Goal: Task Accomplishment & Management: Manage account settings

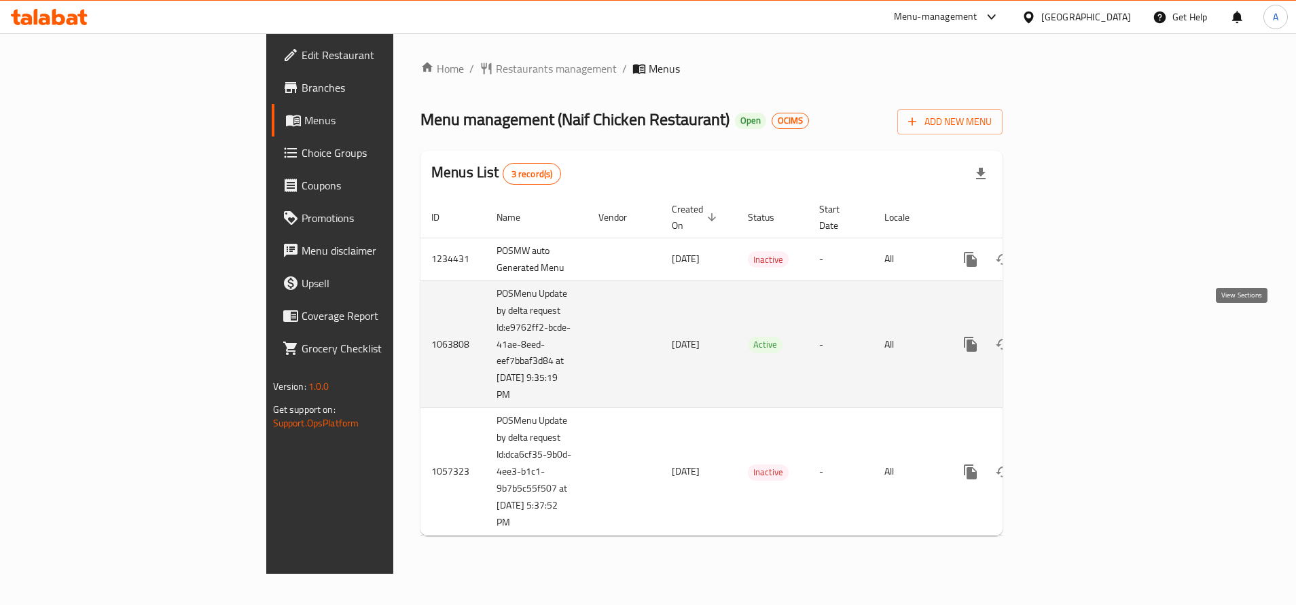
click at [1085, 328] on link "enhanced table" at bounding box center [1069, 344] width 33 height 33
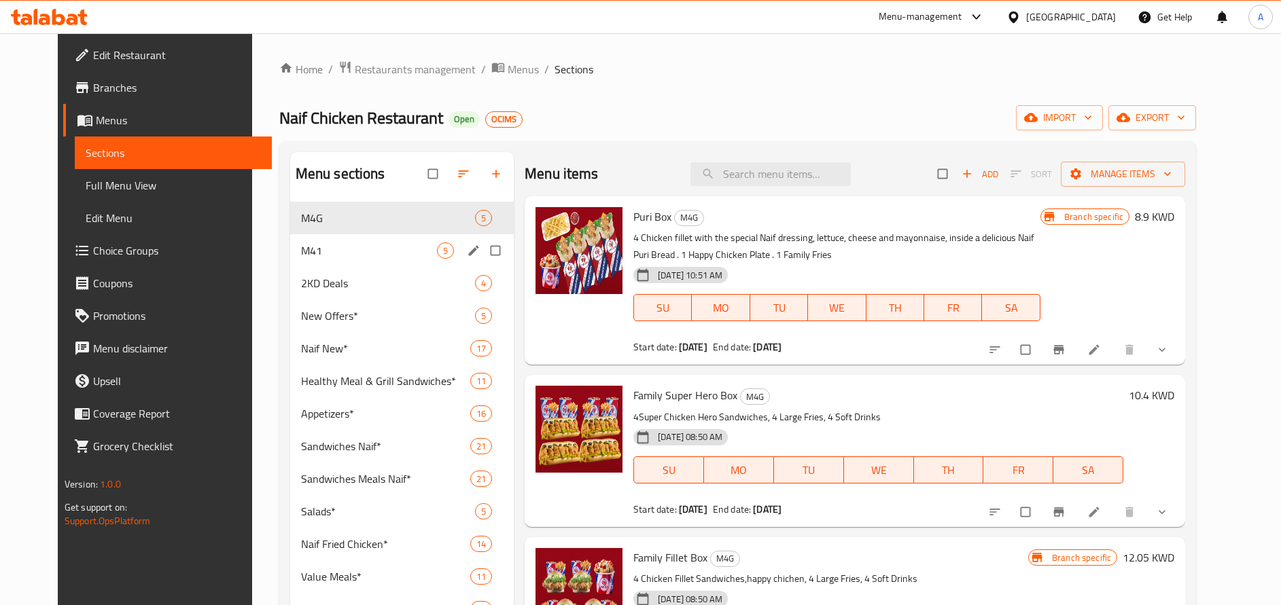
click at [344, 253] on span "M41" at bounding box center [369, 251] width 136 height 16
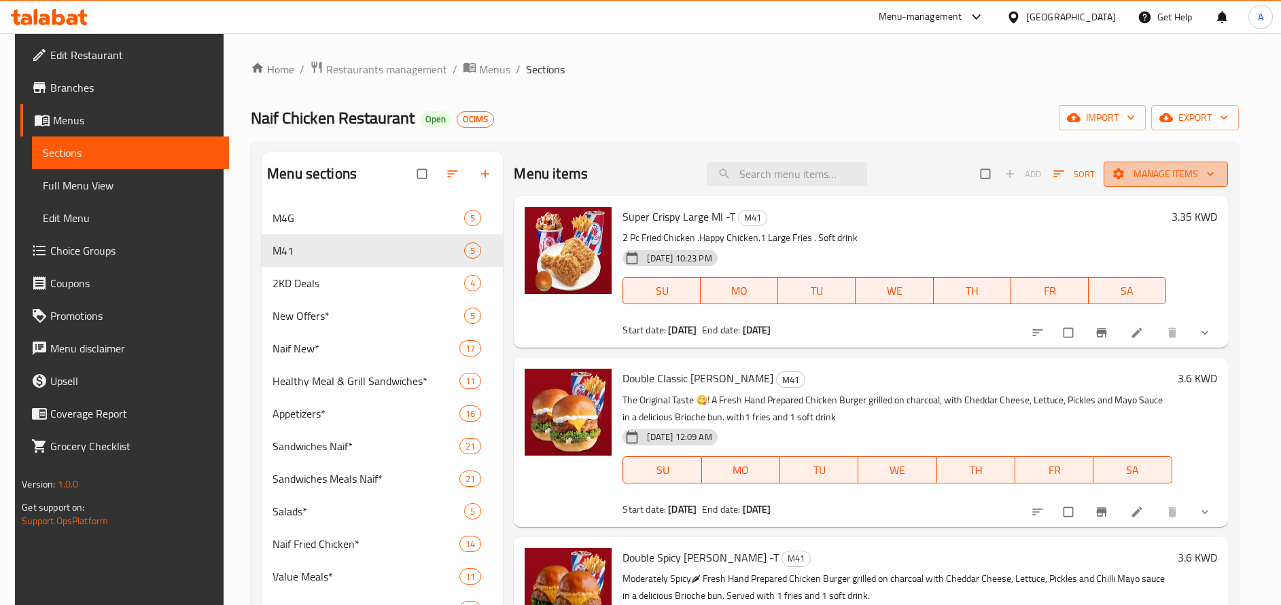
click at [1186, 172] on span "Manage items" at bounding box center [1165, 174] width 103 height 17
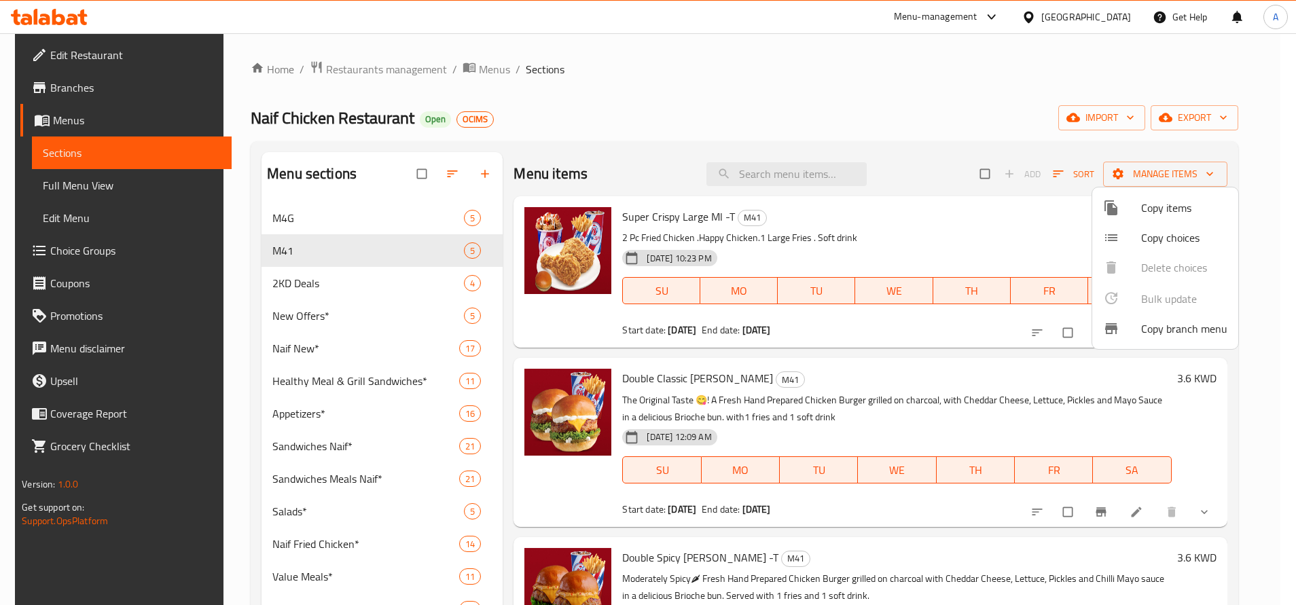
click at [953, 93] on div at bounding box center [648, 302] width 1296 height 605
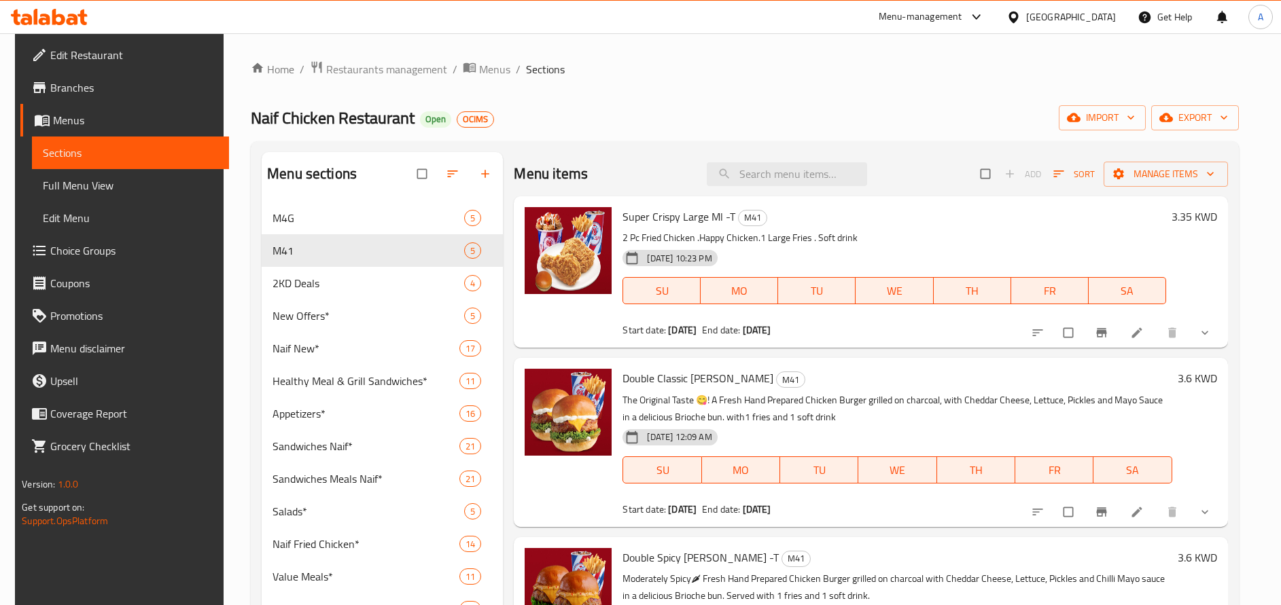
click at [1199, 336] on icon "show more" at bounding box center [1205, 333] width 14 height 14
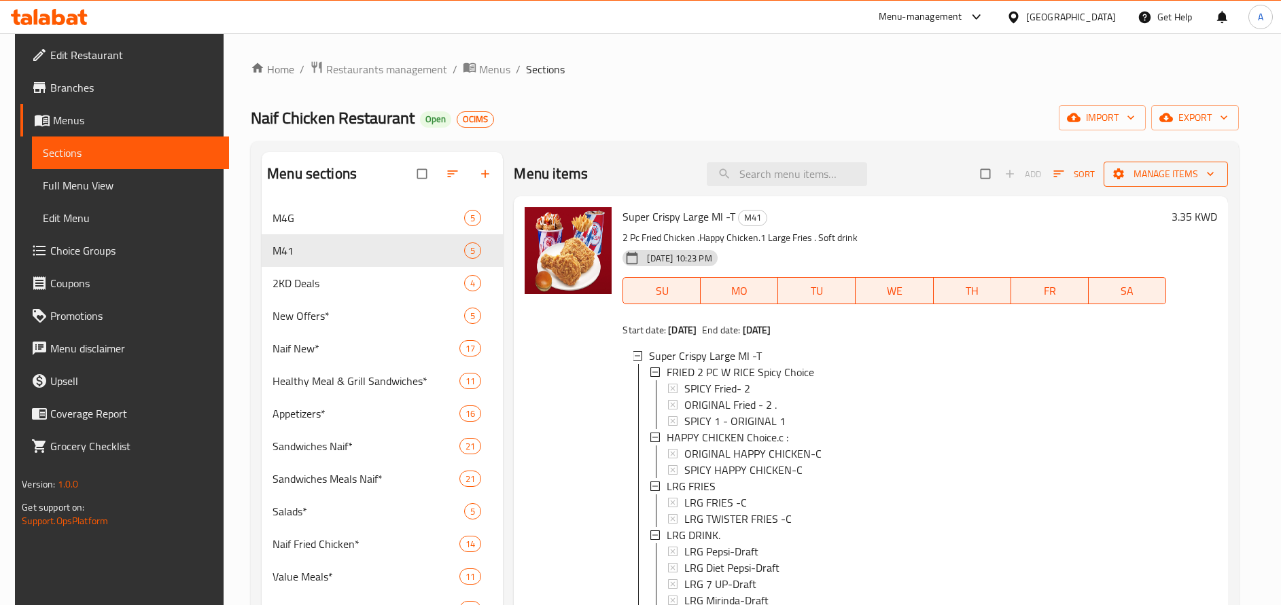
click at [1190, 175] on span "Manage items" at bounding box center [1165, 174] width 103 height 17
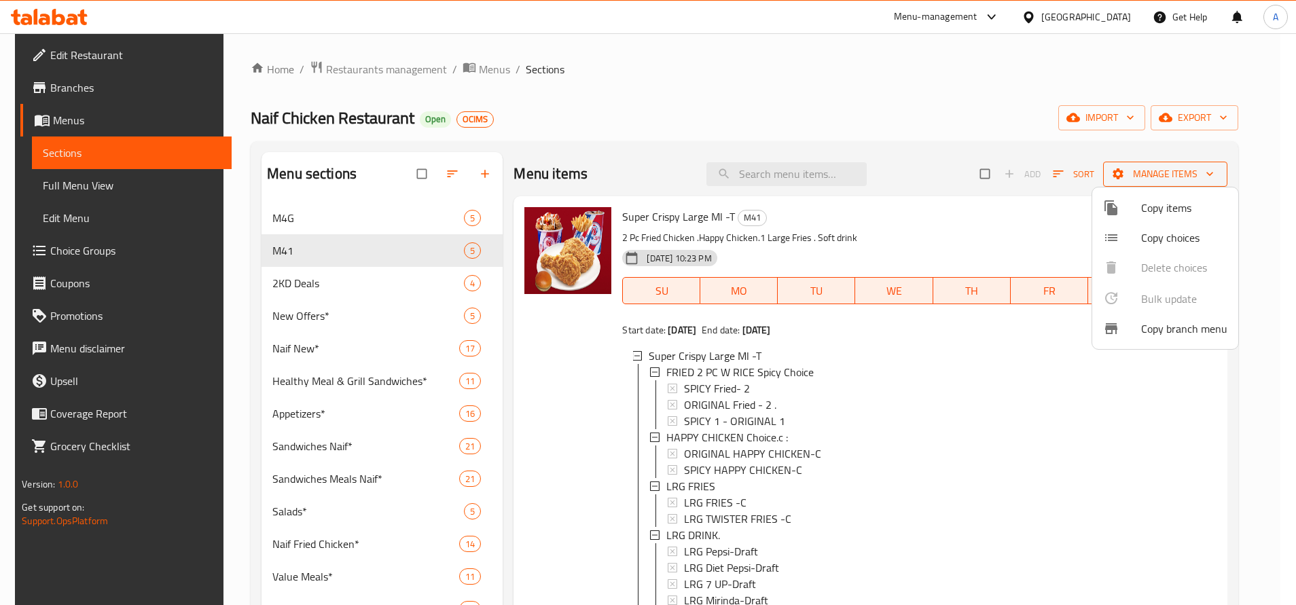
click at [1190, 175] on div at bounding box center [648, 302] width 1296 height 605
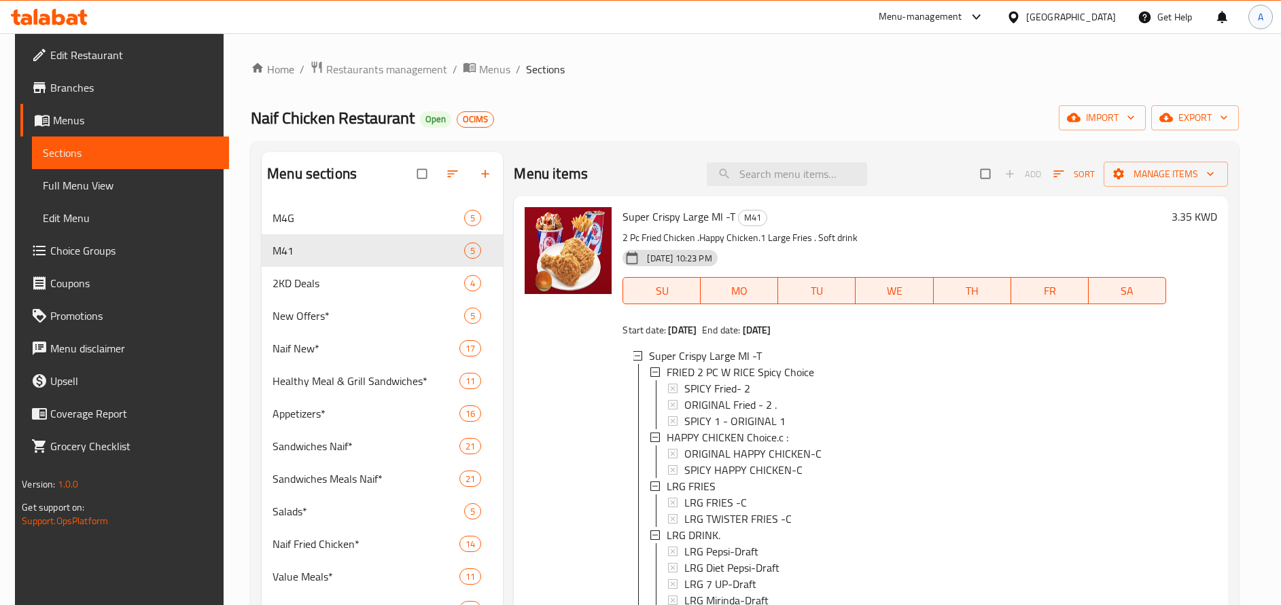
click at [1262, 22] on span "A" at bounding box center [1260, 17] width 5 height 15
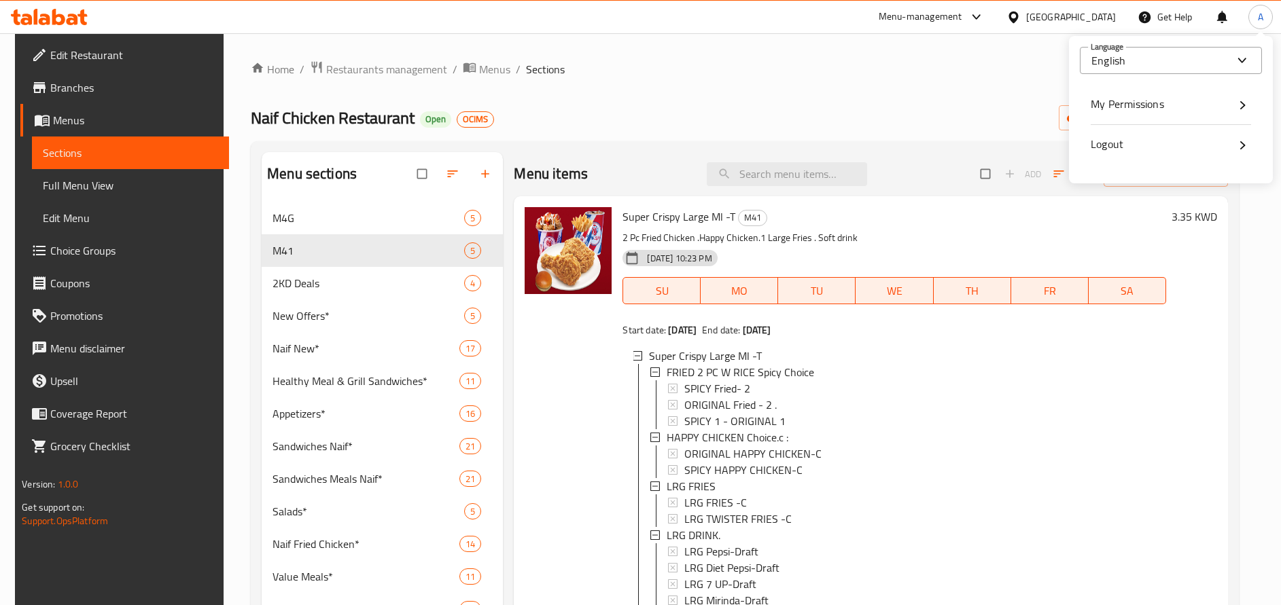
click at [1241, 63] on icon at bounding box center [1242, 60] width 16 height 16
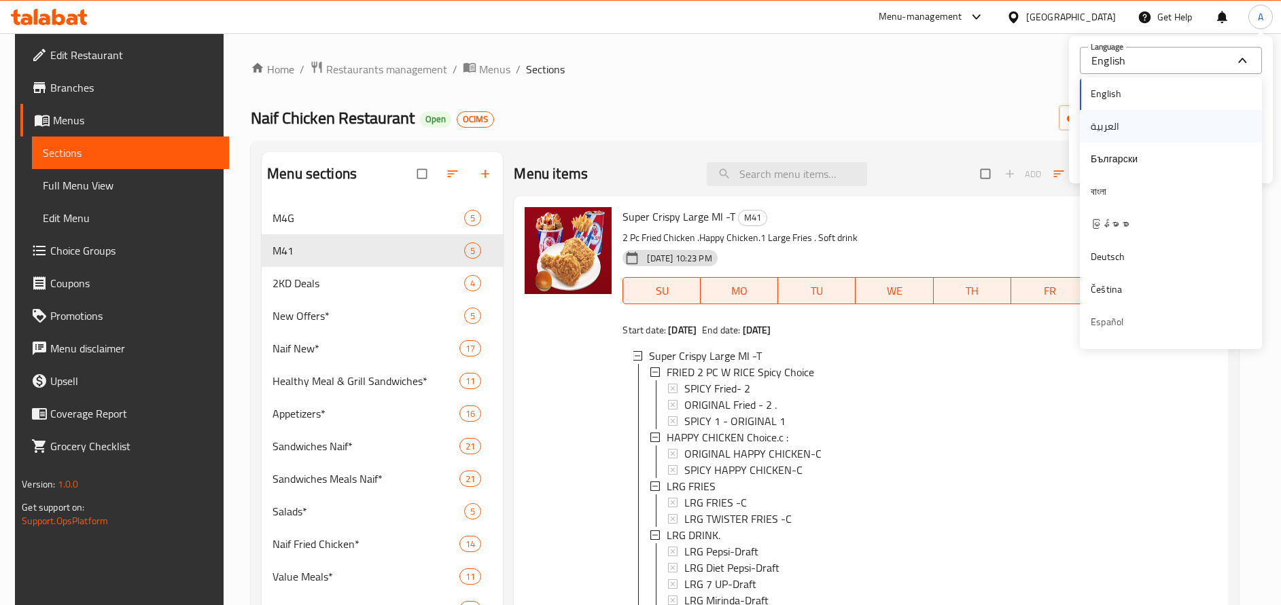
click at [1174, 122] on div "العربية" at bounding box center [1171, 126] width 160 height 16
type input "العربية"
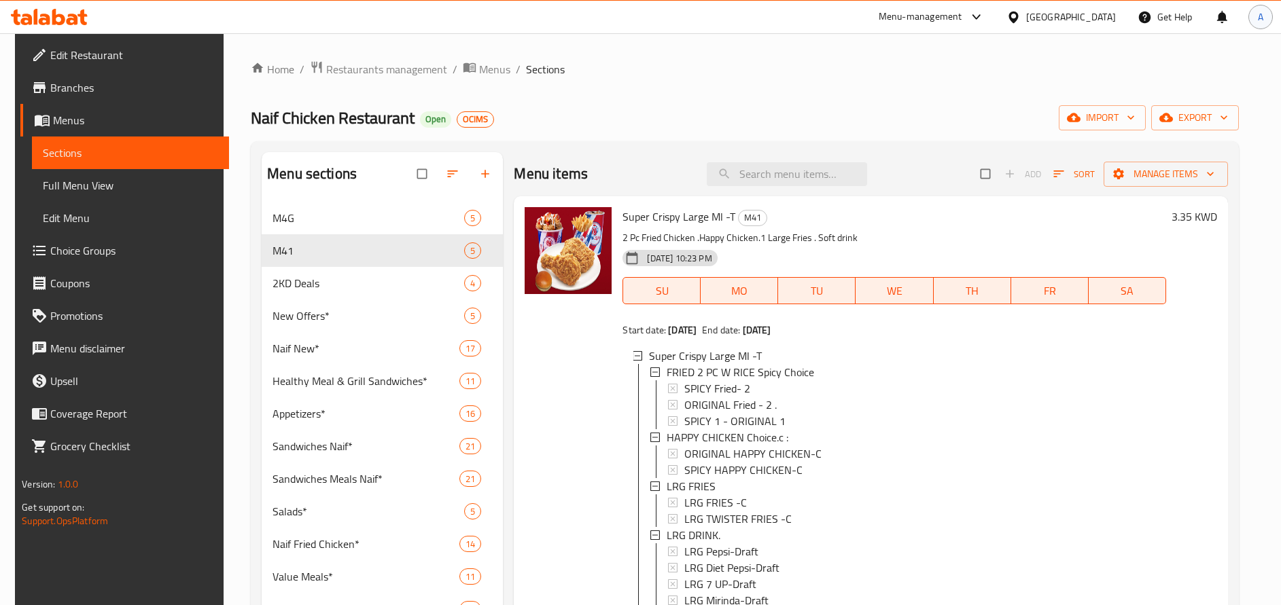
click at [1258, 20] on span "A" at bounding box center [1260, 17] width 5 height 15
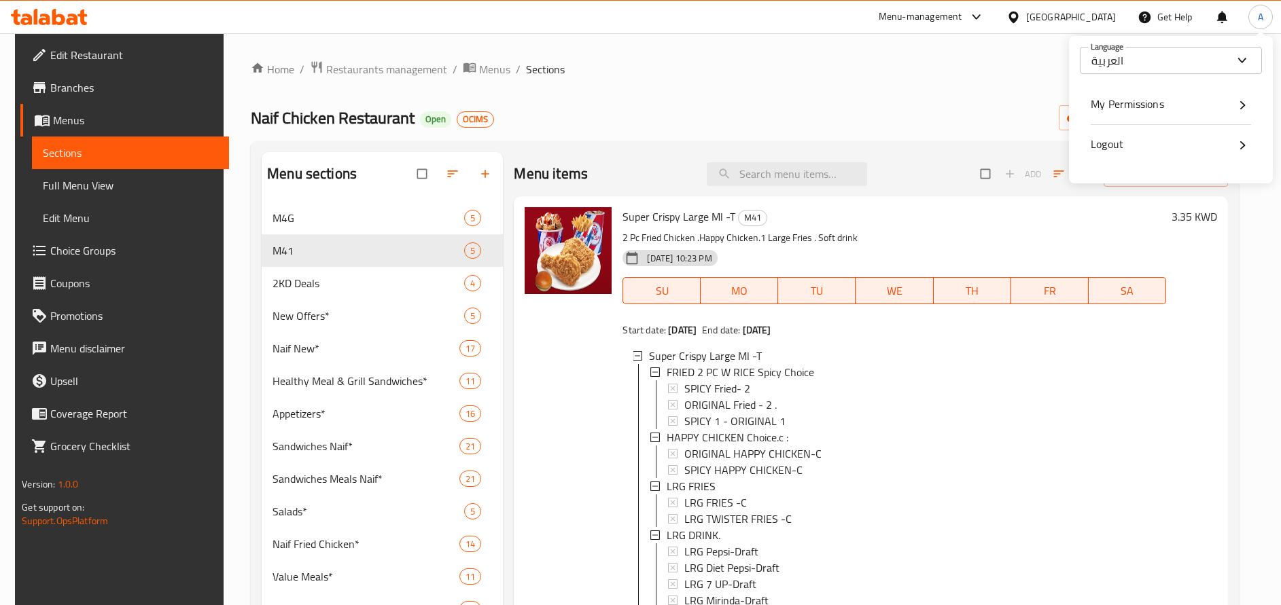
click at [752, 72] on ol "Home / Restaurants management / Menus / Sections" at bounding box center [745, 69] width 988 height 18
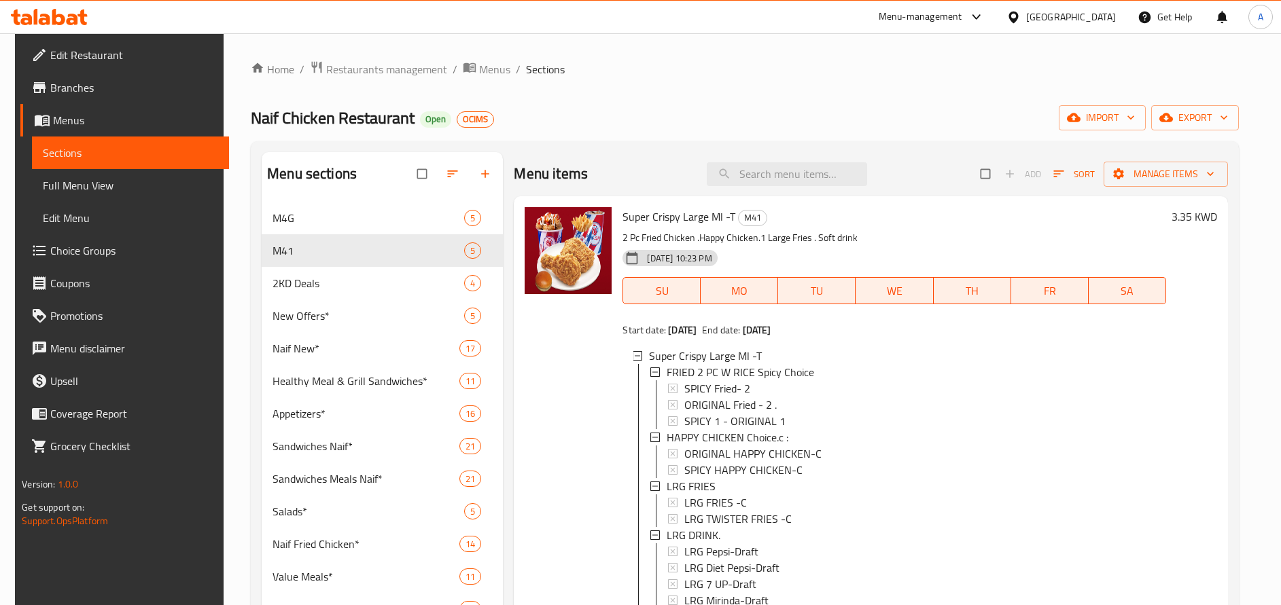
drag, startPoint x: 794, startPoint y: 76, endPoint x: 904, endPoint y: 92, distance: 111.9
click at [794, 75] on ol "Home / Restaurants management / Menus / Sections" at bounding box center [745, 69] width 988 height 18
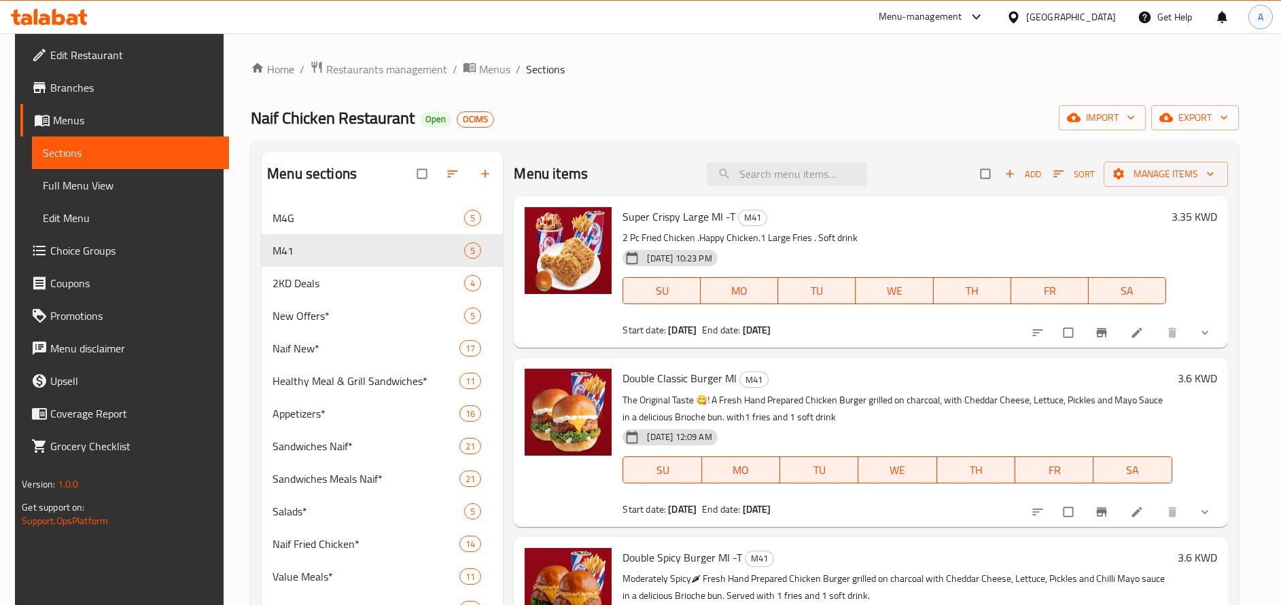
click at [1254, 19] on div "A" at bounding box center [1260, 17] width 24 height 24
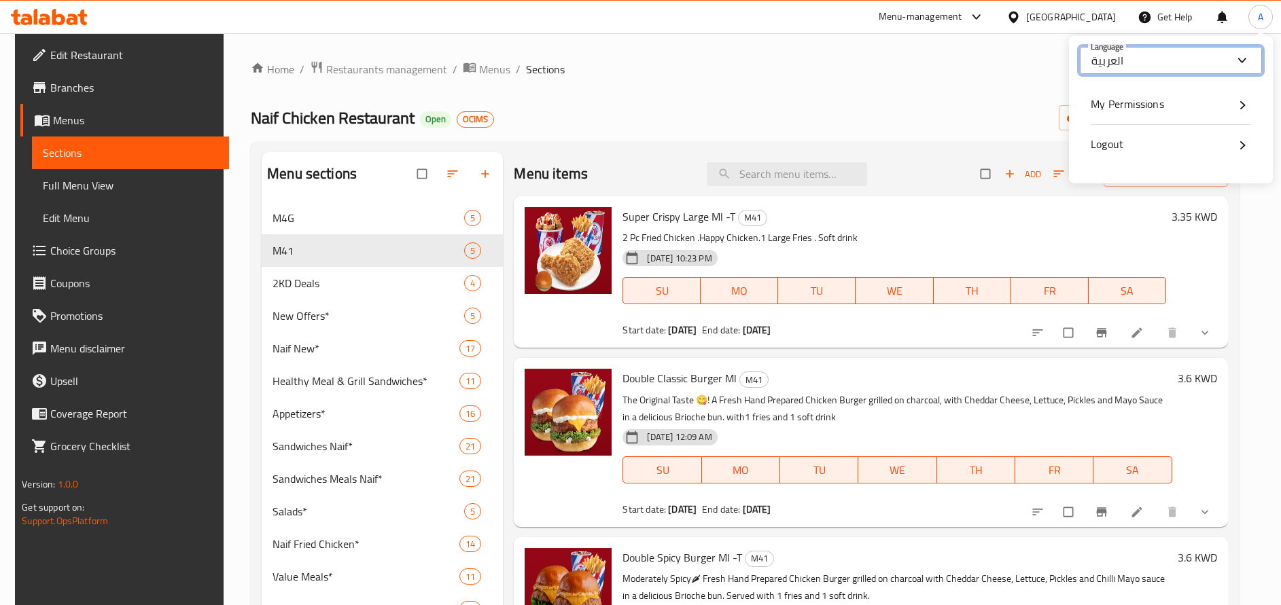
click at [1155, 58] on input "العربية" at bounding box center [1162, 60] width 142 height 16
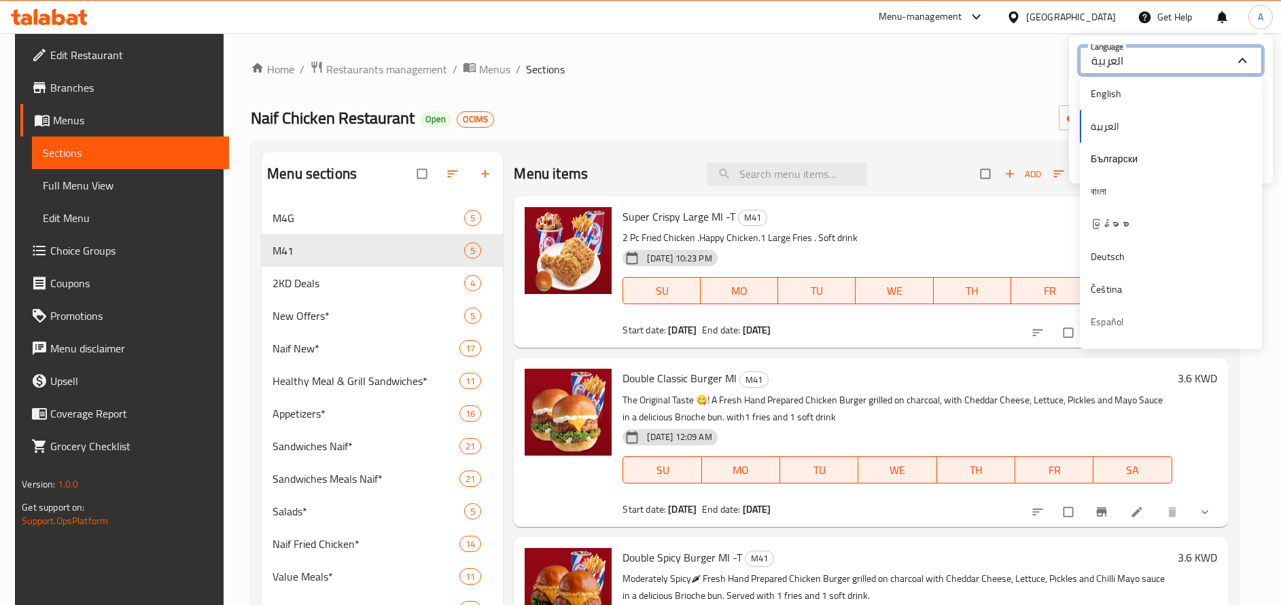
click at [1115, 63] on input "العربية" at bounding box center [1162, 60] width 142 height 16
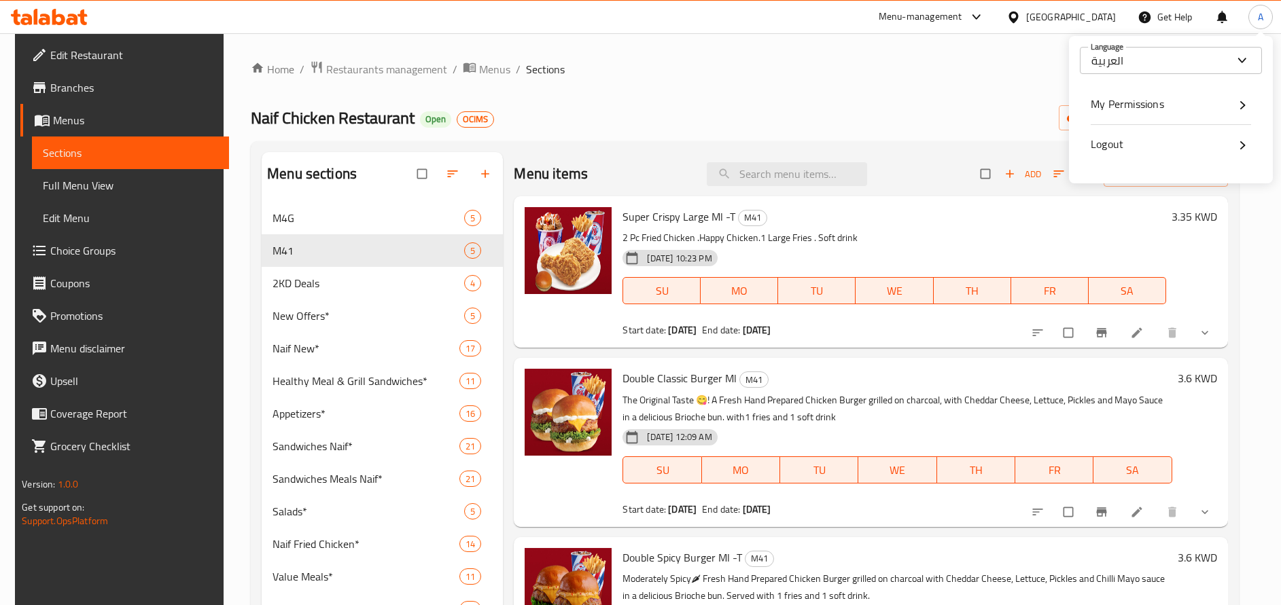
click at [831, 100] on div "Home / Restaurants management / Menus / Sections Naif Chicken Restaurant Open O…" at bounding box center [745, 465] width 988 height 810
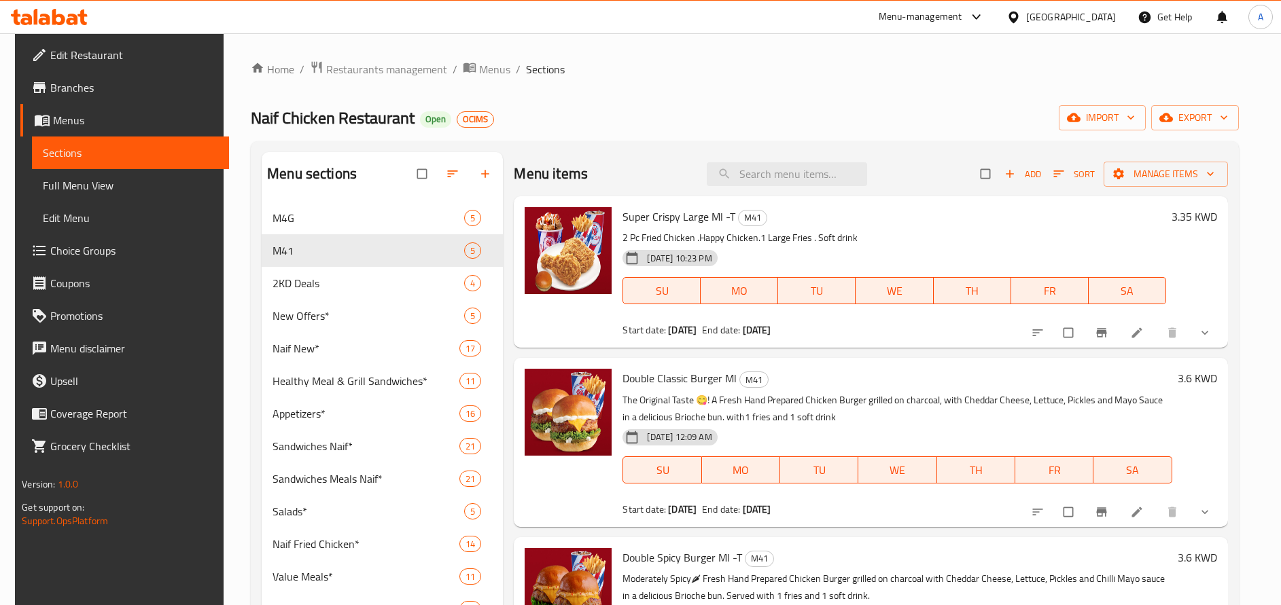
click at [1218, 22] on div at bounding box center [1221, 17] width 15 height 33
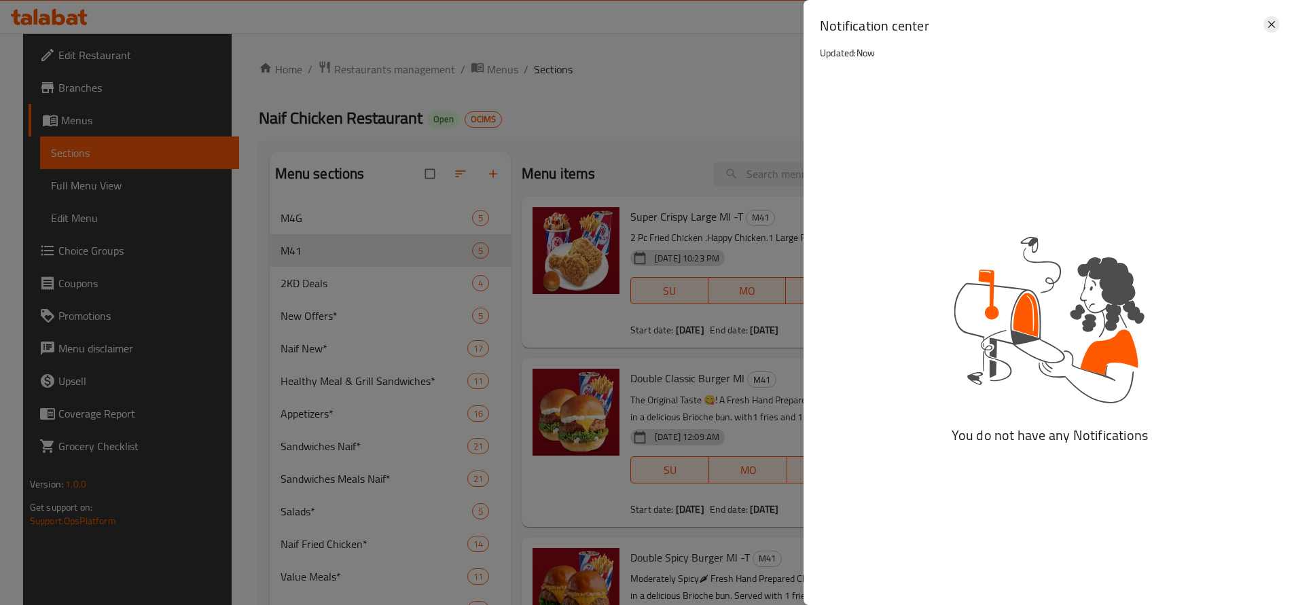
click at [1278, 26] on icon at bounding box center [1272, 24] width 16 height 16
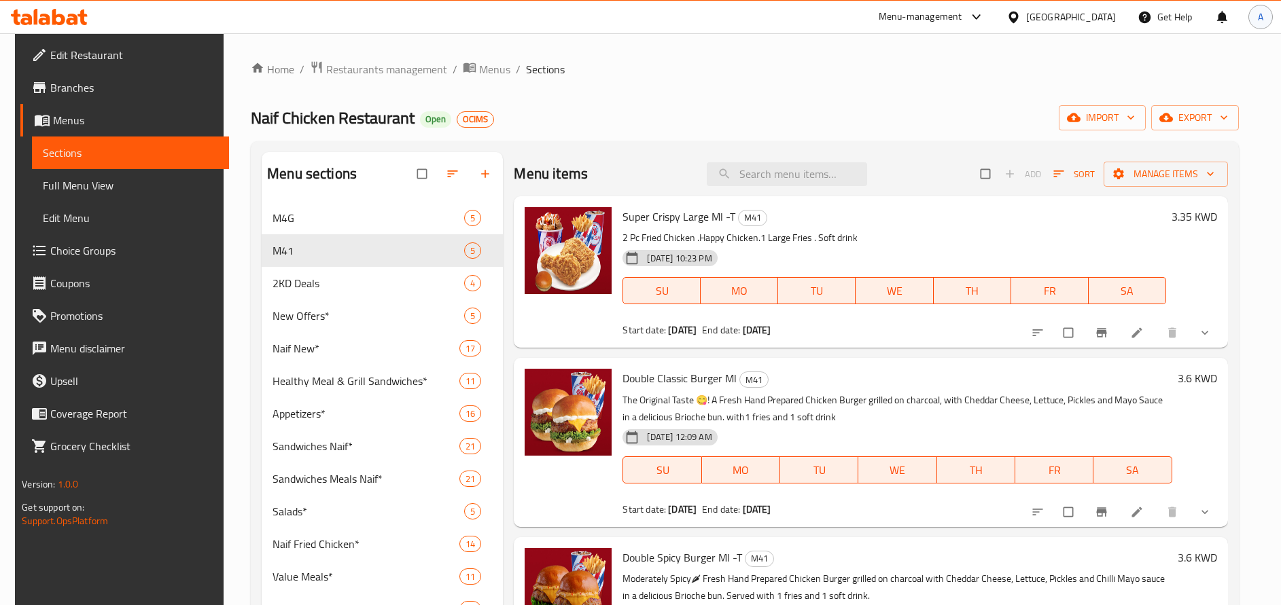
click at [1267, 10] on div "A" at bounding box center [1260, 17] width 24 height 24
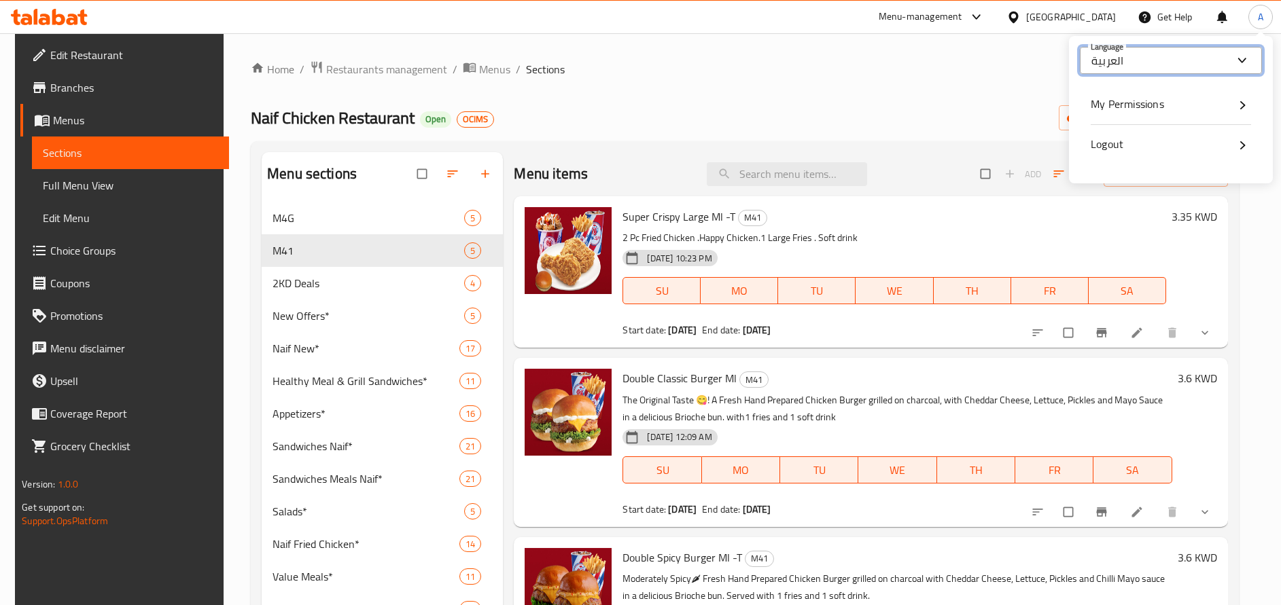
click at [1225, 56] on input "العربية" at bounding box center [1162, 60] width 142 height 16
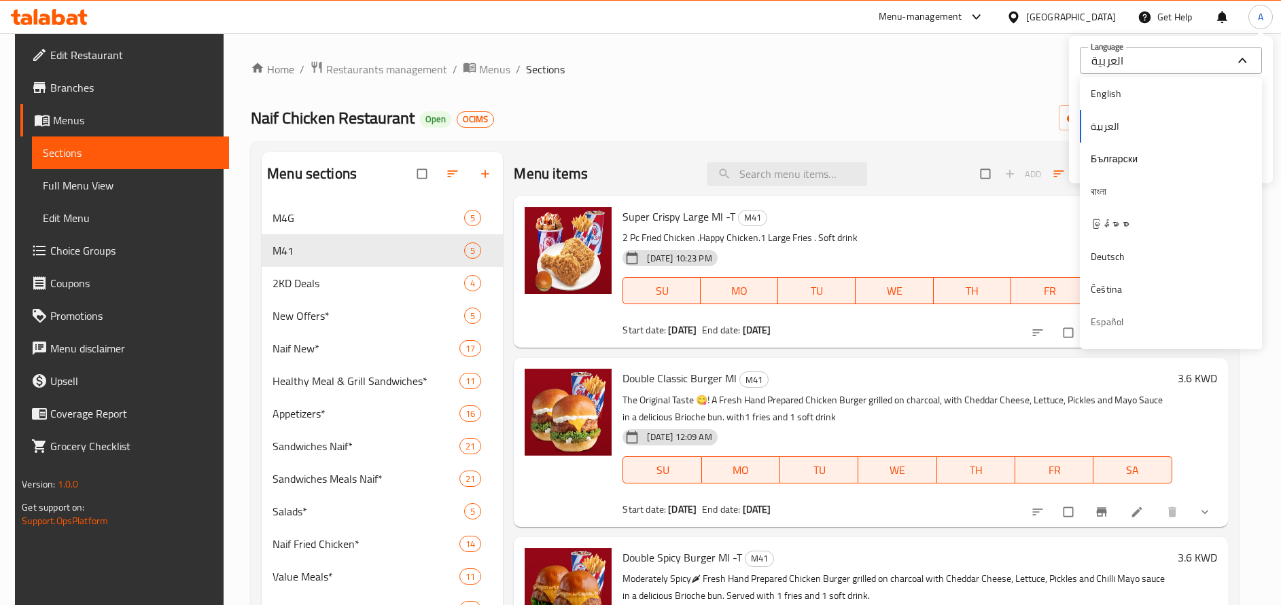
click at [1163, 124] on div "English العربية Български বাংলা မြန်မာစာ Deutsch Čeština Español Suomi Français…" at bounding box center [1171, 615] width 182 height 1076
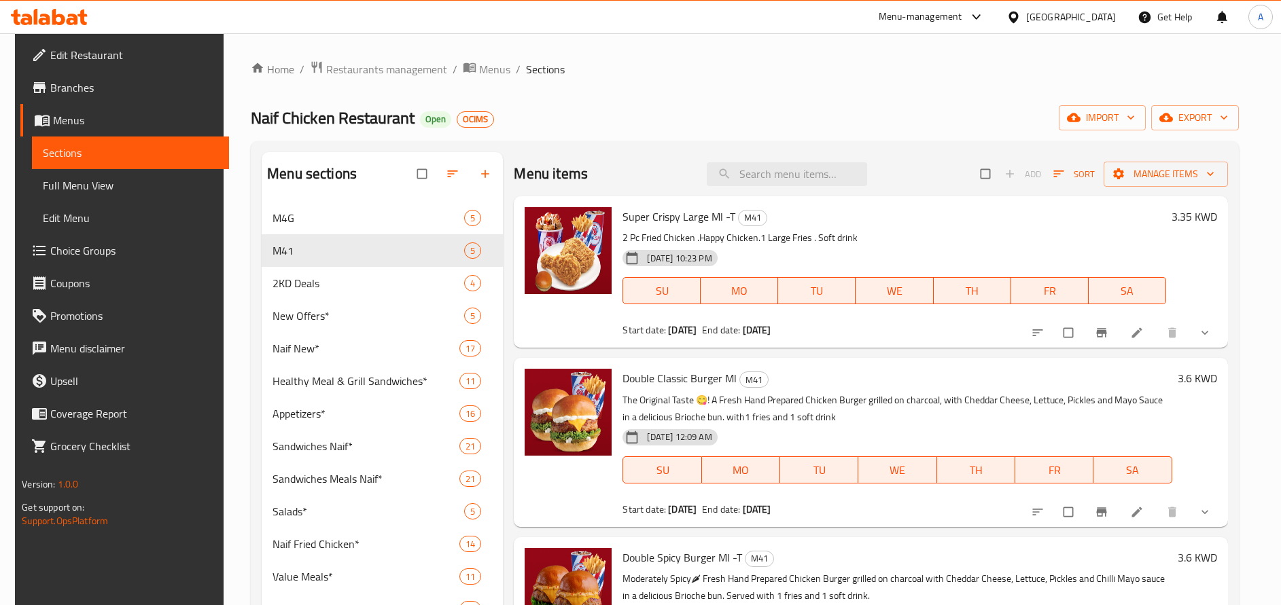
click at [853, 71] on ol "Home / Restaurants management / Menus / Sections" at bounding box center [745, 69] width 988 height 18
click at [1260, 24] on span "A" at bounding box center [1260, 17] width 5 height 15
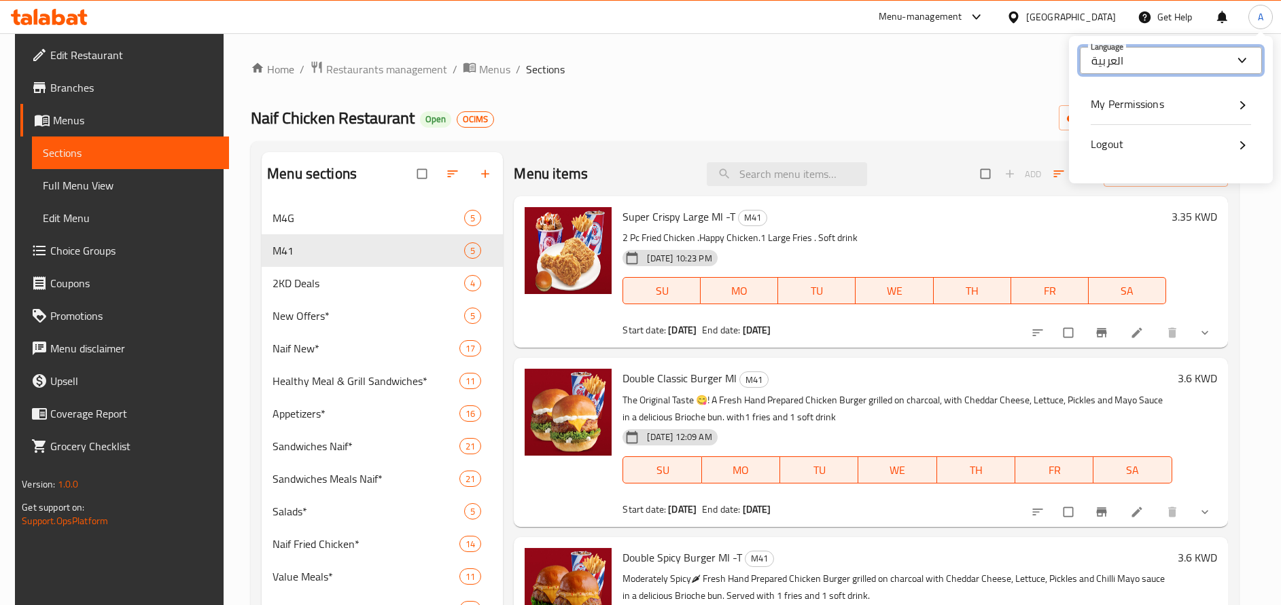
click at [1196, 67] on input "العربية" at bounding box center [1162, 60] width 142 height 16
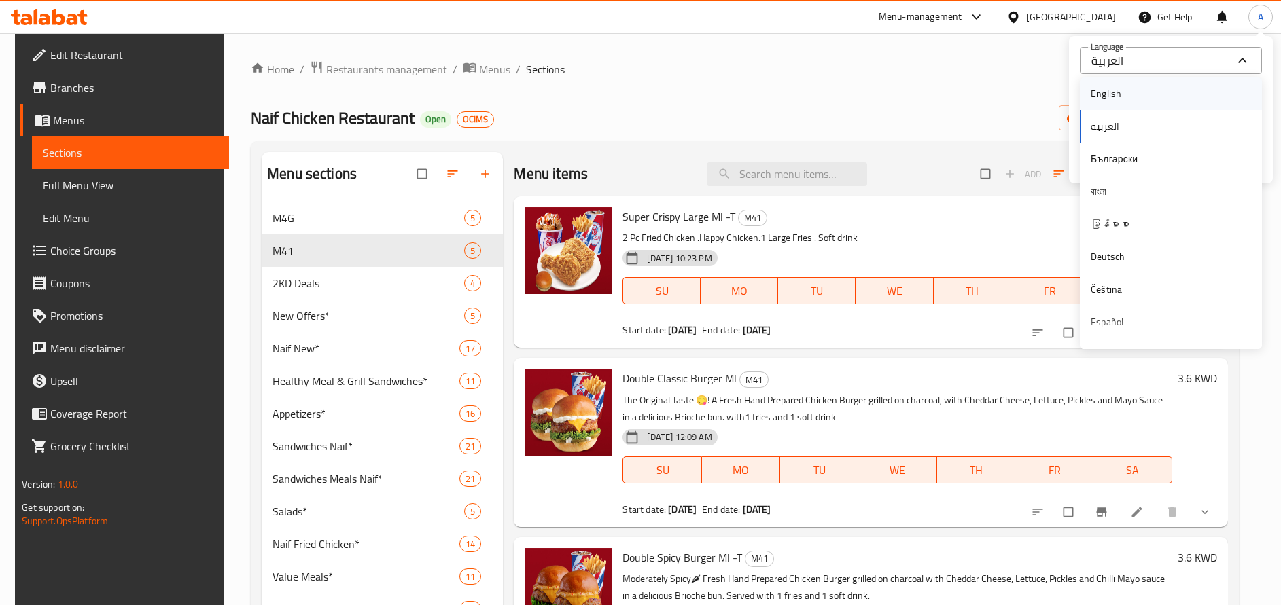
click at [1148, 92] on div "English" at bounding box center [1171, 94] width 160 height 16
type input "English"
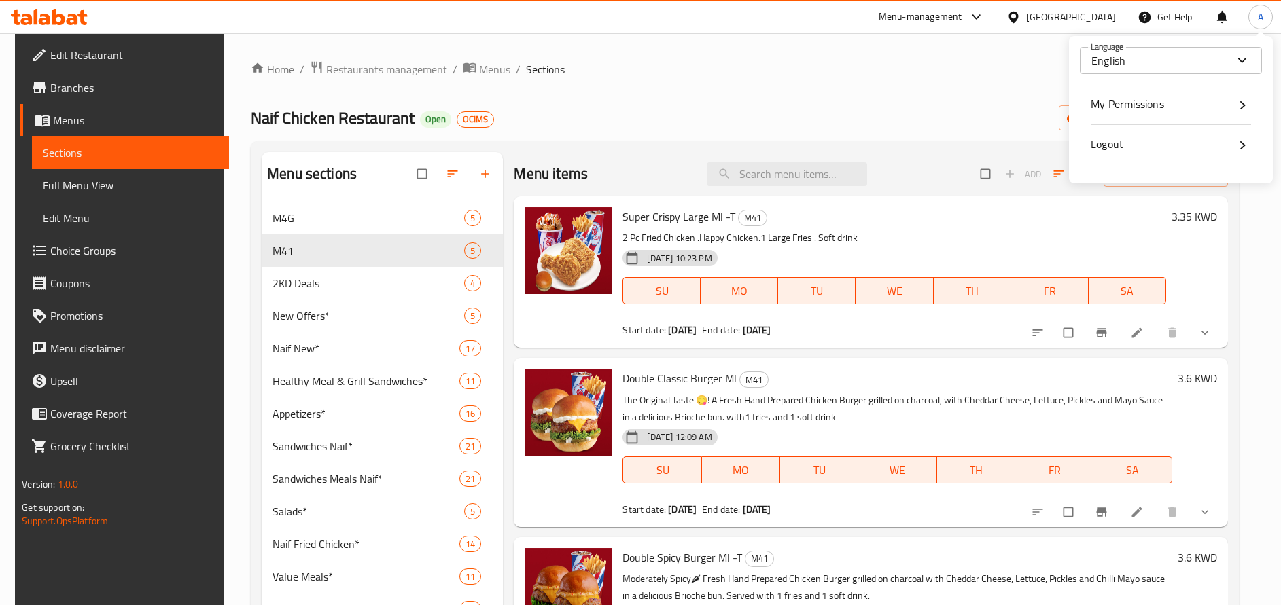
scroll to position [204, 0]
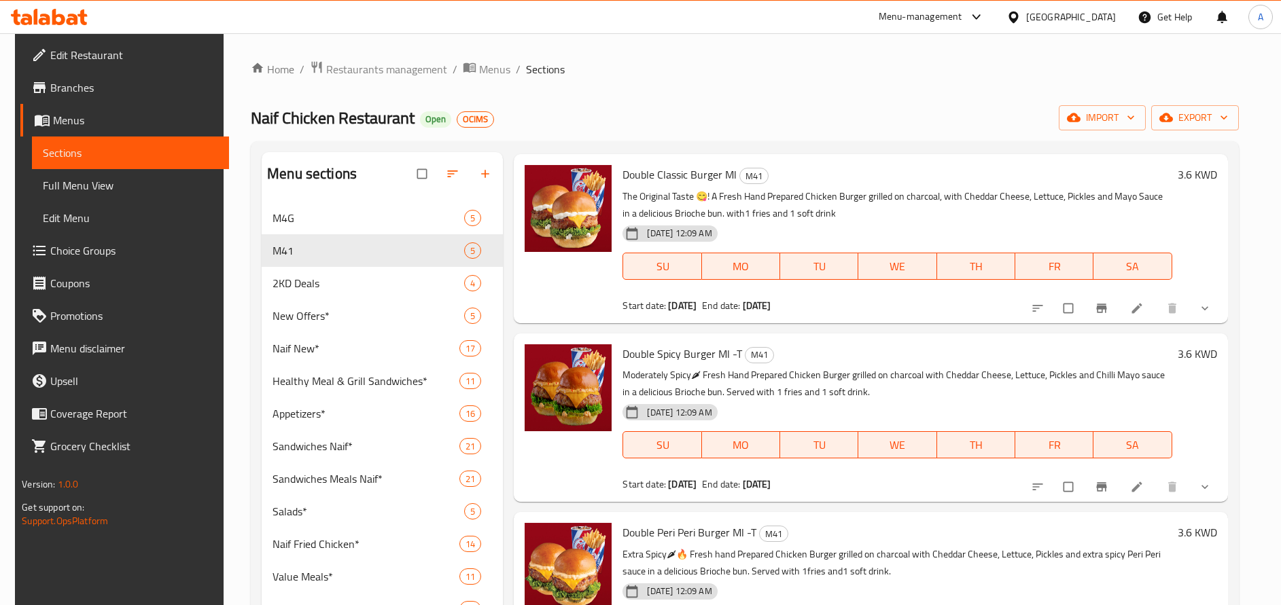
click at [922, 56] on div "Home / Restaurants management / Menus / Sections Naif Chicken Restaurant Open O…" at bounding box center [745, 465] width 1042 height 864
click at [649, 46] on div "Home / Restaurants management / Menus / Sections Naif Chicken Restaurant Open O…" at bounding box center [745, 465] width 1042 height 864
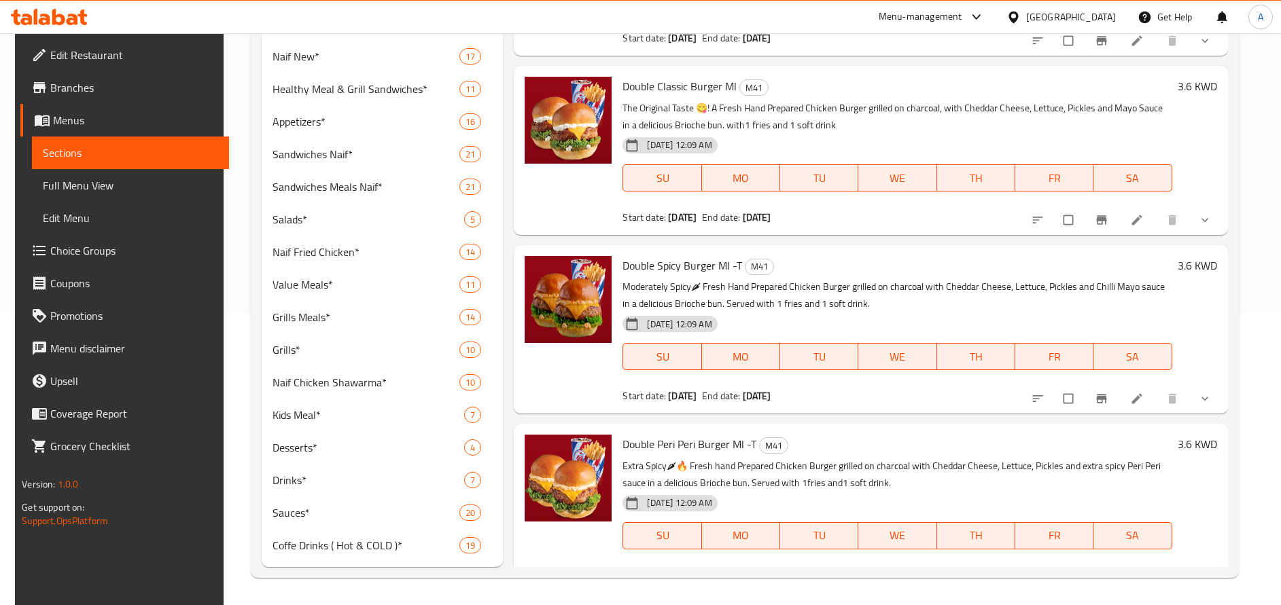
scroll to position [0, 0]
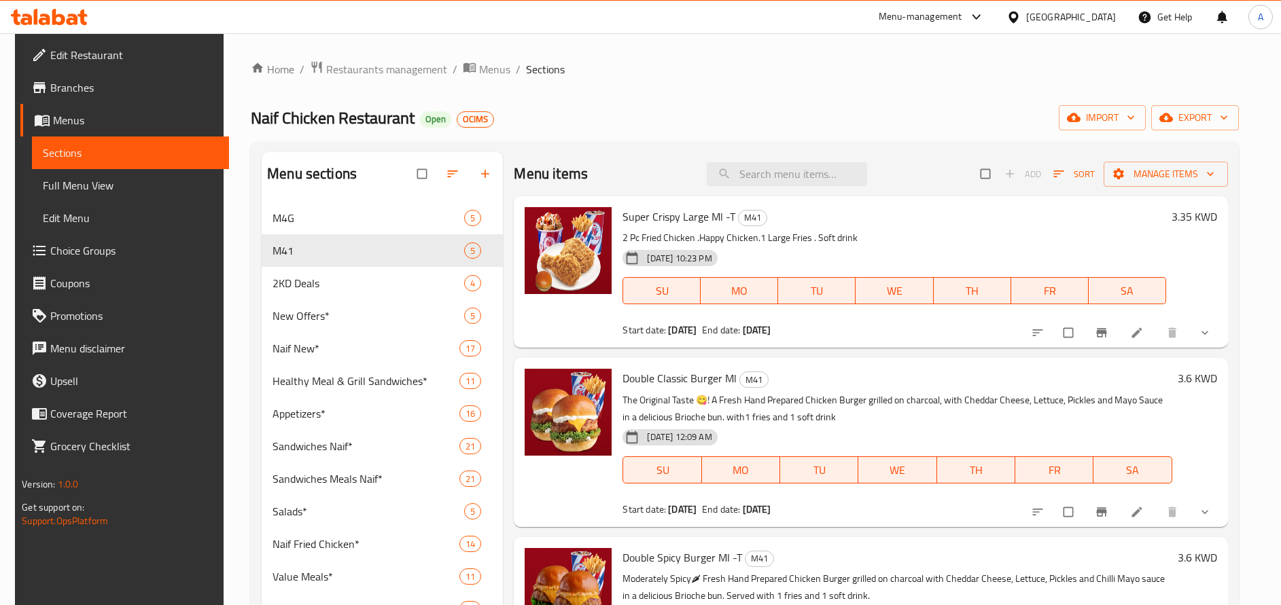
click at [576, 137] on div "Home / Restaurants management / Menus / Sections Naif Chicken Restaurant Open O…" at bounding box center [745, 465] width 988 height 810
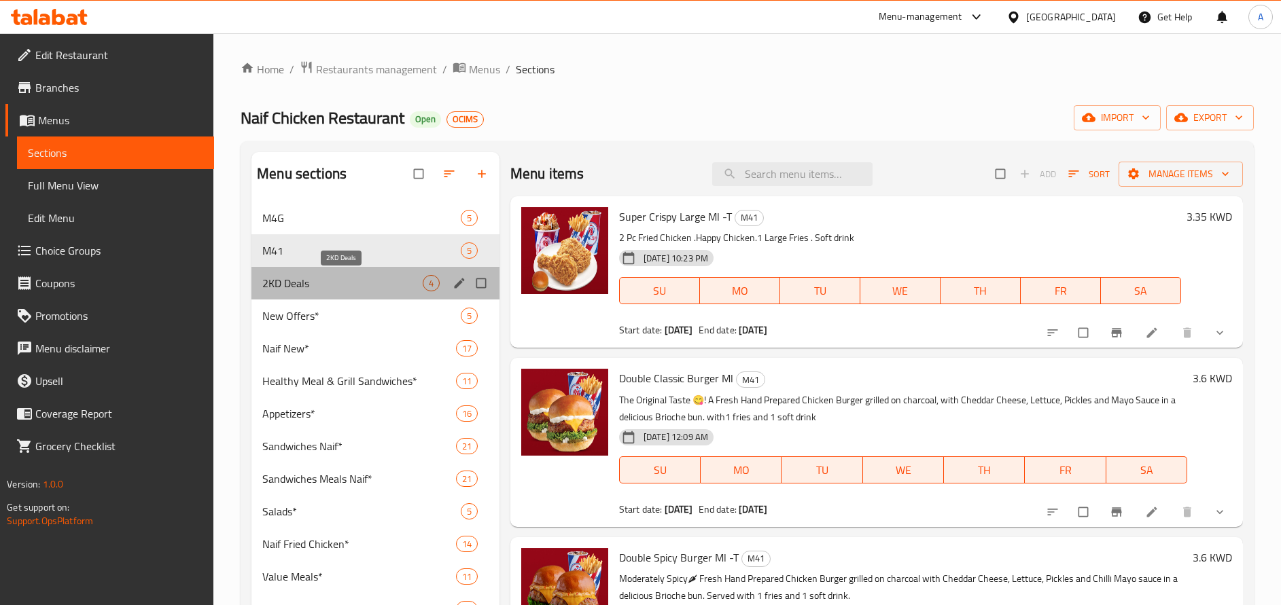
click at [338, 288] on span "2KD Deals" at bounding box center [342, 283] width 160 height 16
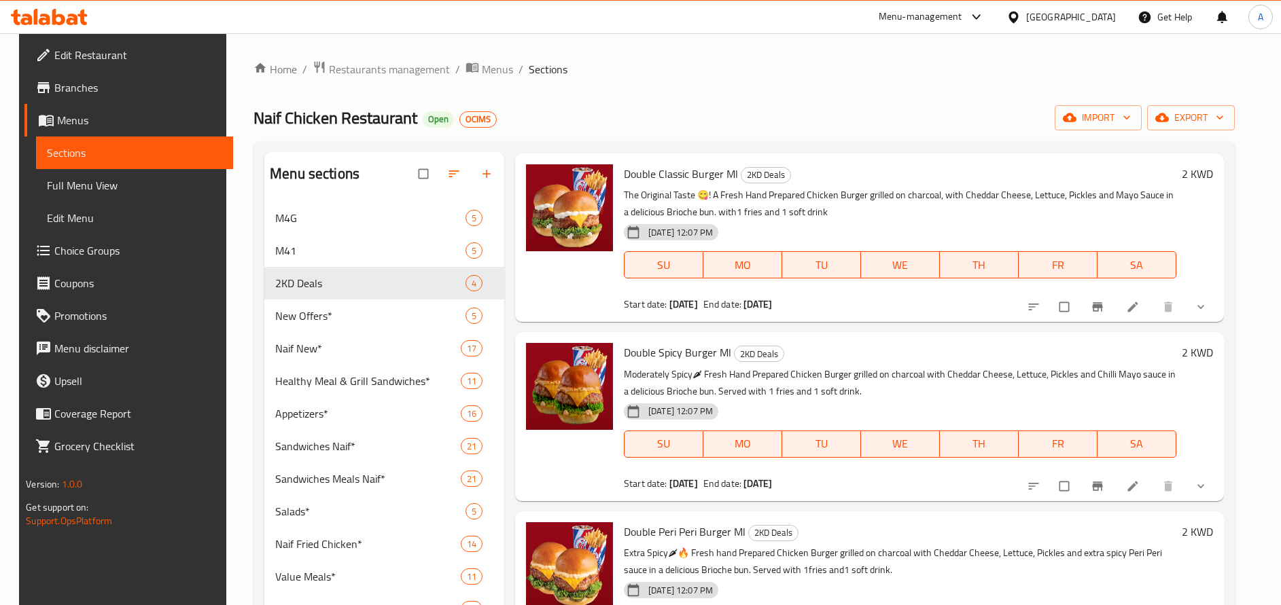
scroll to position [292, 0]
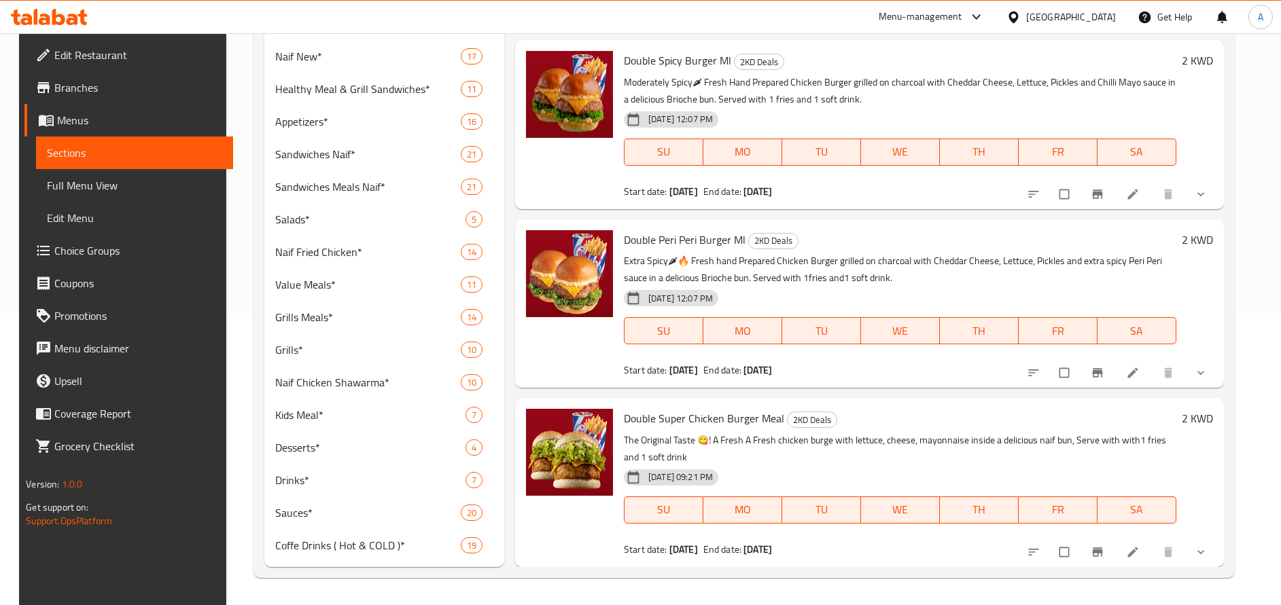
drag, startPoint x: 72, startPoint y: 186, endPoint x: 1075, endPoint y: 1, distance: 1019.8
click at [72, 186] on span "Full Menu View" at bounding box center [134, 185] width 175 height 16
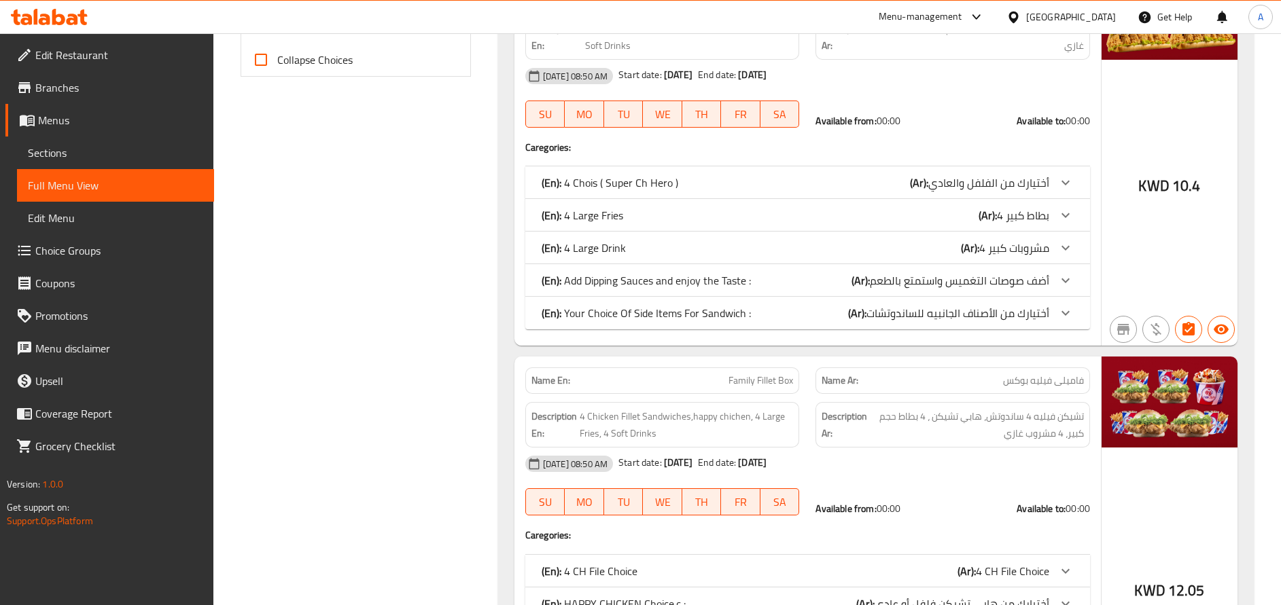
scroll to position [612, 0]
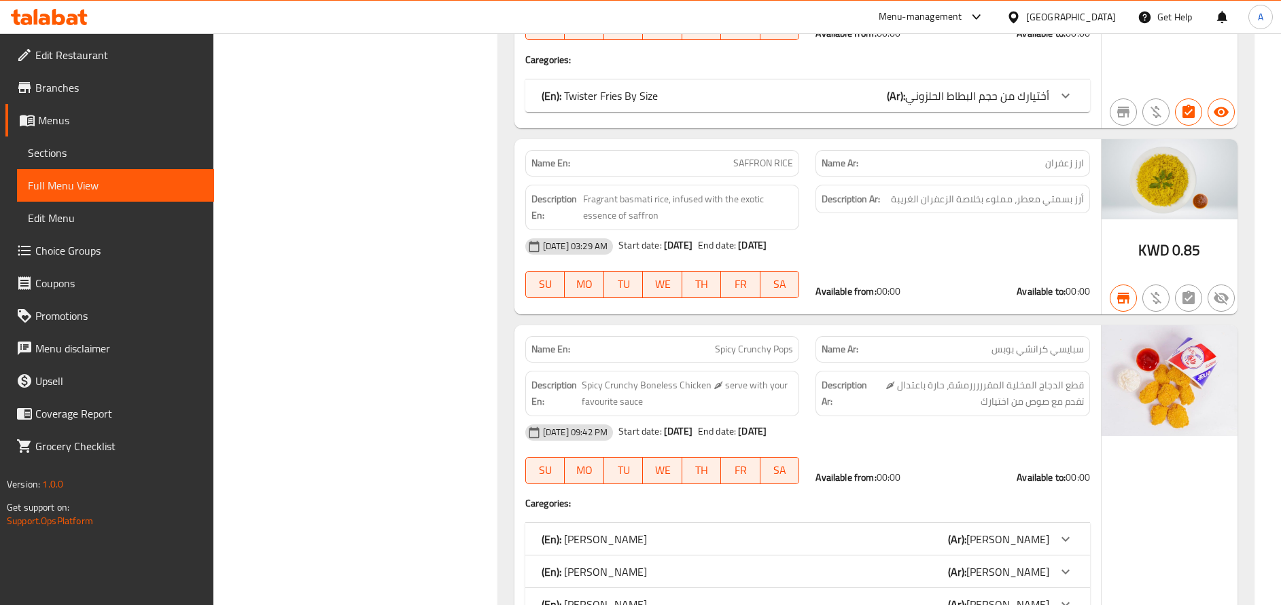
scroll to position [66676, 0]
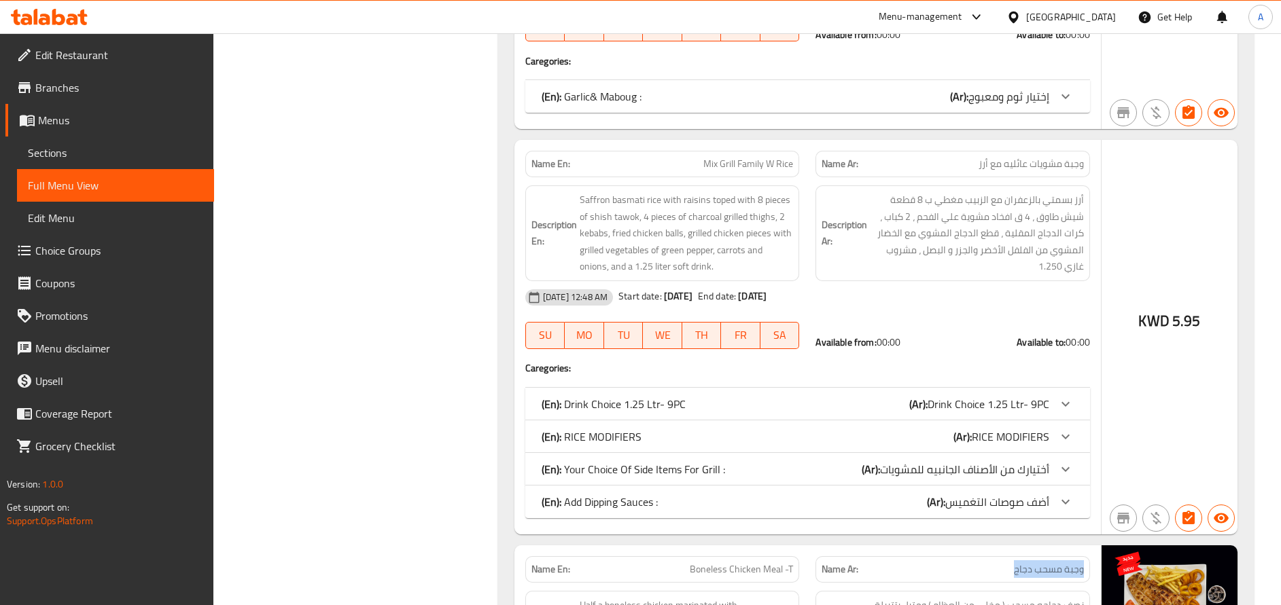
drag, startPoint x: 1014, startPoint y: 305, endPoint x: 1091, endPoint y: 306, distance: 77.5
click at [1091, 548] on div "Name Ar: وجبة مسحب دجاج" at bounding box center [952, 569] width 291 height 43
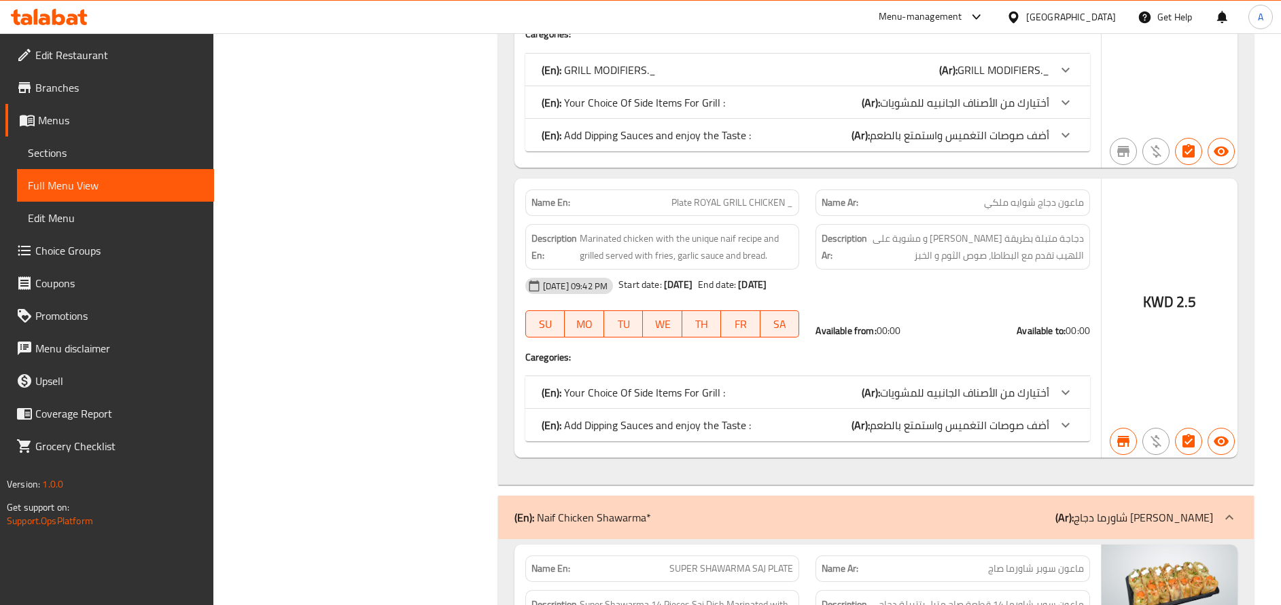
scroll to position [2032, 0]
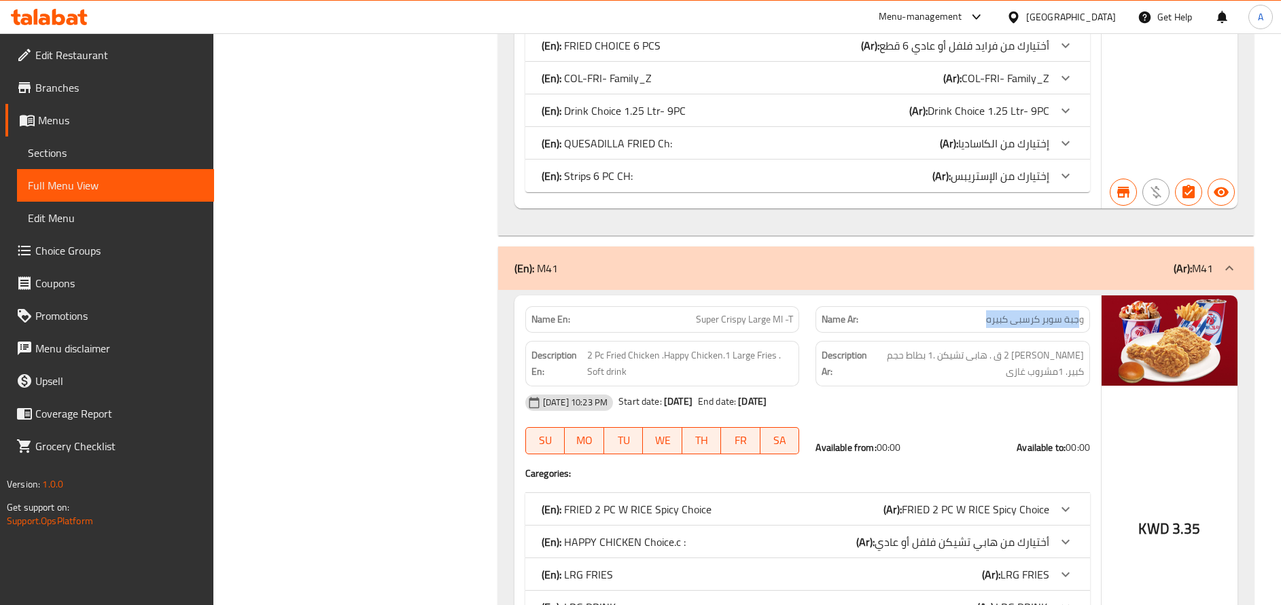
drag, startPoint x: 984, startPoint y: 302, endPoint x: 1078, endPoint y: 306, distance: 93.8
click at [1078, 313] on p "Name Ar: وجبة سوبر كرسبى كبيره" at bounding box center [952, 320] width 262 height 14
click at [1055, 313] on span "وجبة سوبر كرسبى كبيره" at bounding box center [1035, 320] width 98 height 14
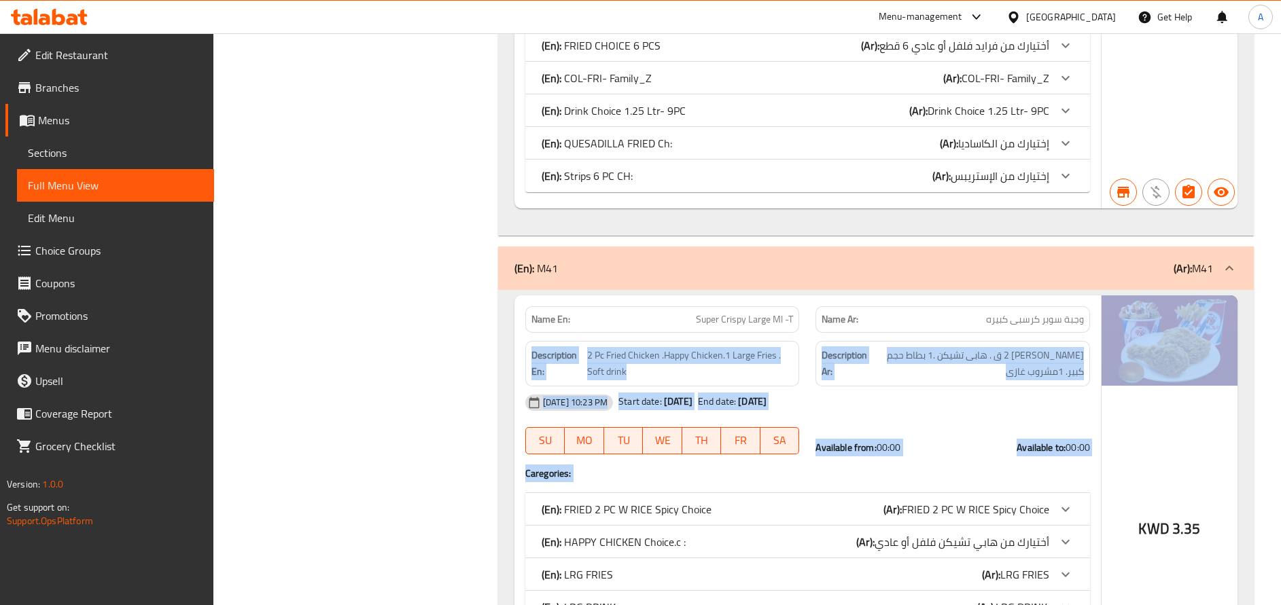
drag, startPoint x: 978, startPoint y: 302, endPoint x: 1110, endPoint y: 306, distance: 131.2
click at [1110, 306] on div "Name En: Super Crispy Large Ml -T Name Ar: وجبة سوبر كرسبى كبيره Description En…" at bounding box center [875, 501] width 723 height 410
click at [923, 364] on div "Description Ar: فرايد تشيكن 2 ق . هابى تشيكن .1 بطاط حجم كبير. 1مشروب غازى" at bounding box center [952, 364] width 275 height 46
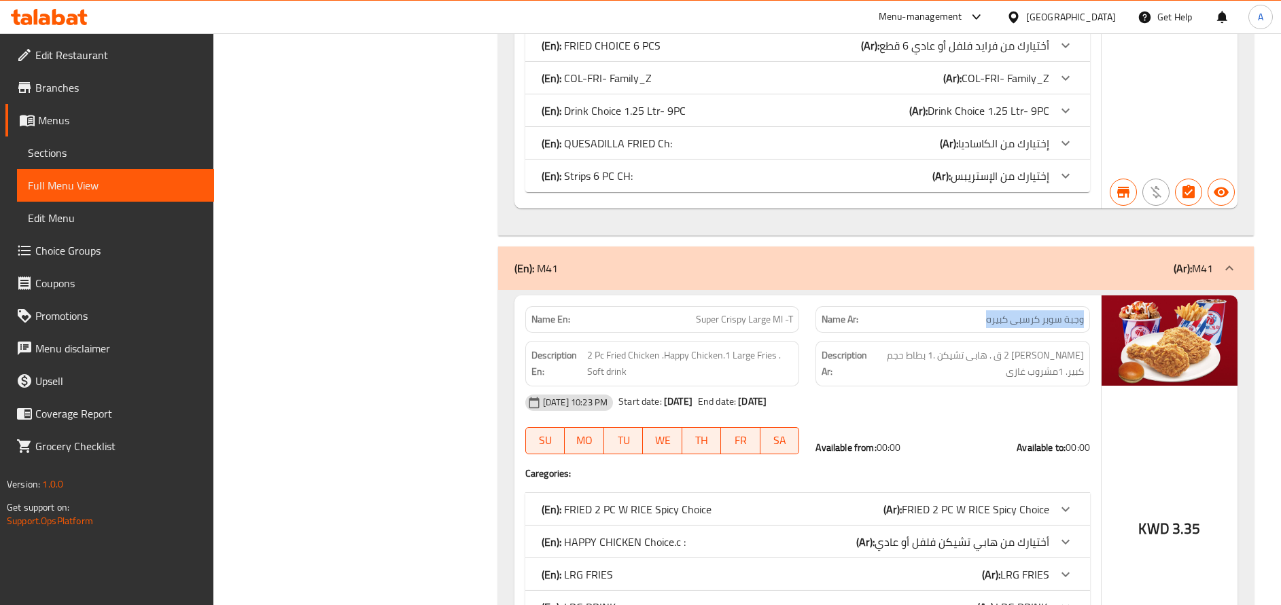
drag, startPoint x: 985, startPoint y: 303, endPoint x: 1084, endPoint y: 308, distance: 99.3
click at [1084, 308] on div "Name Ar: وجبة سوبر كرسبى كبيره" at bounding box center [952, 319] width 275 height 26
copy span "وجبة سوبر كرسبى كبيره"
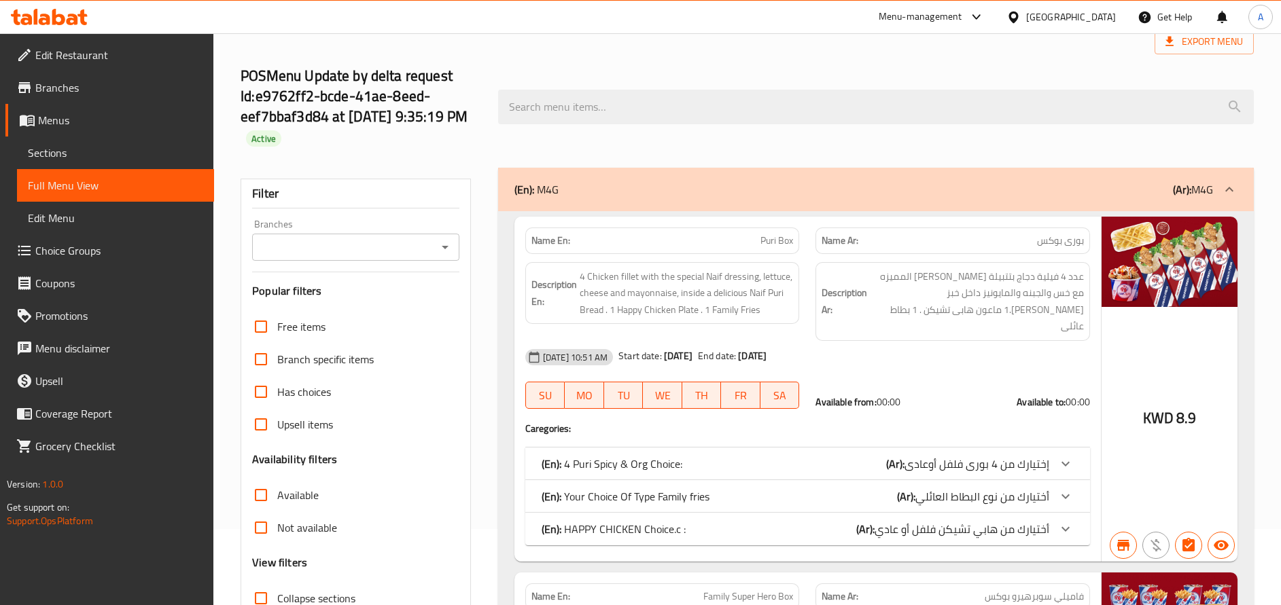
scroll to position [102, 0]
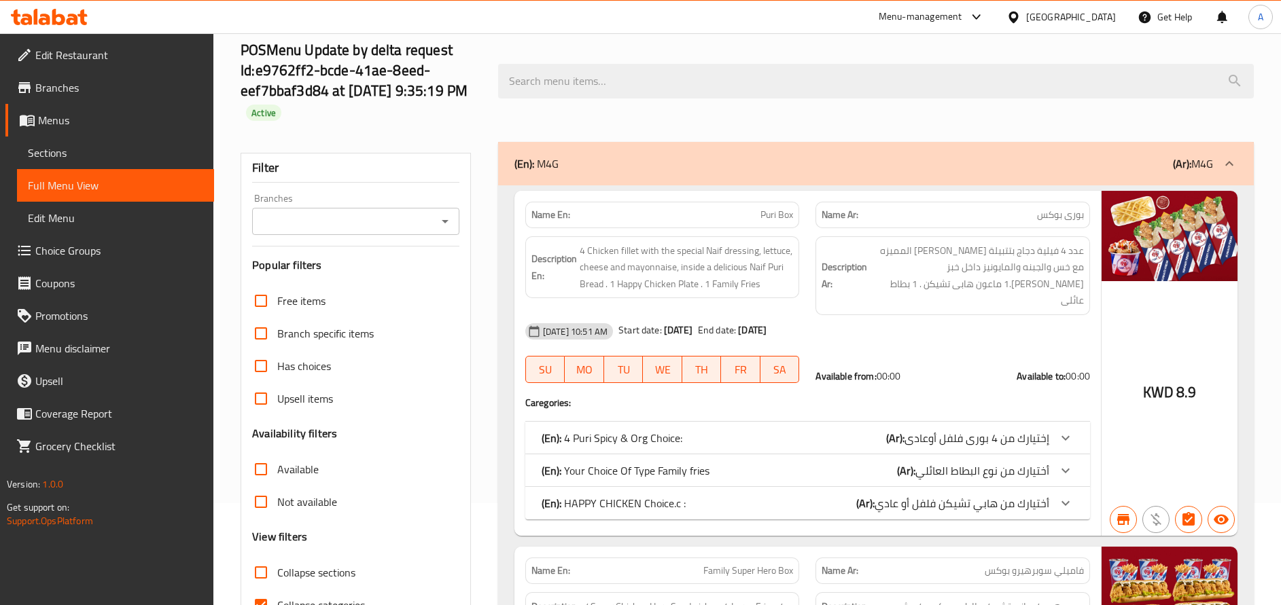
click at [65, 147] on span "Sections" at bounding box center [115, 153] width 175 height 16
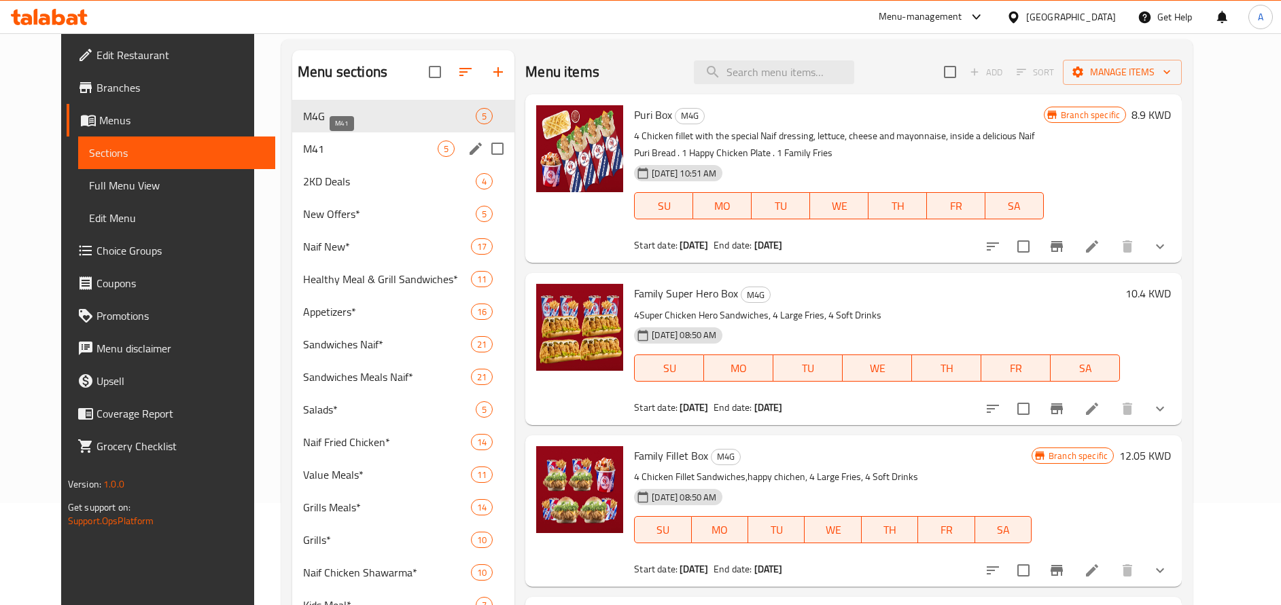
click at [321, 153] on span "M41" at bounding box center [370, 149] width 135 height 16
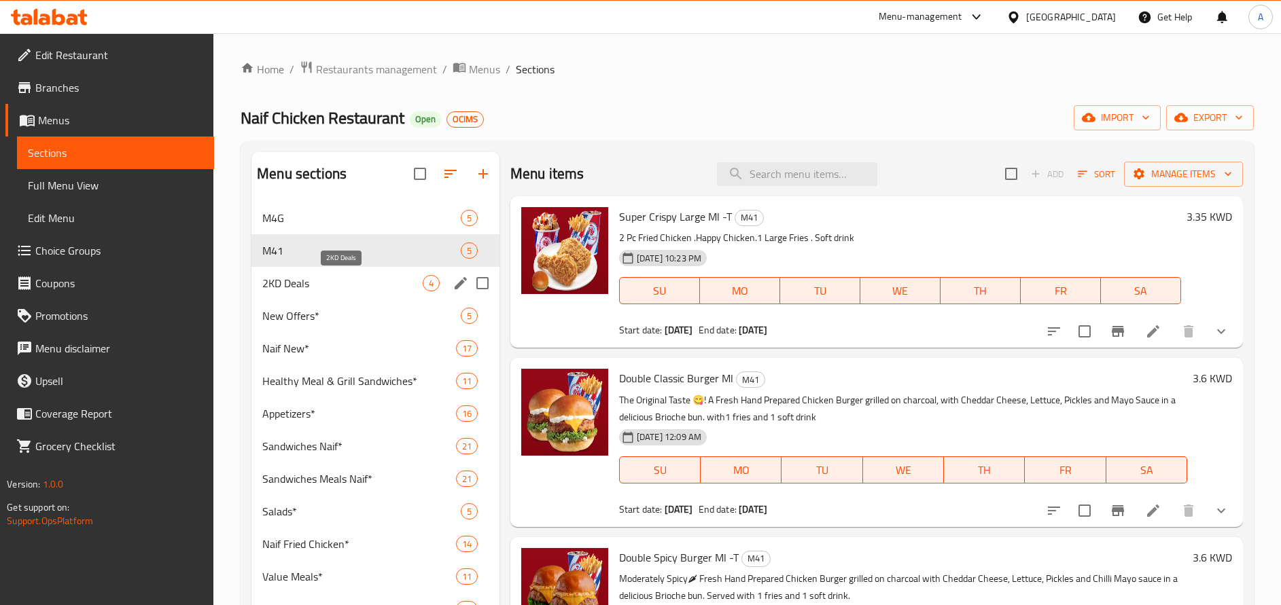
click at [306, 276] on span "2KD Deals" at bounding box center [342, 283] width 160 height 16
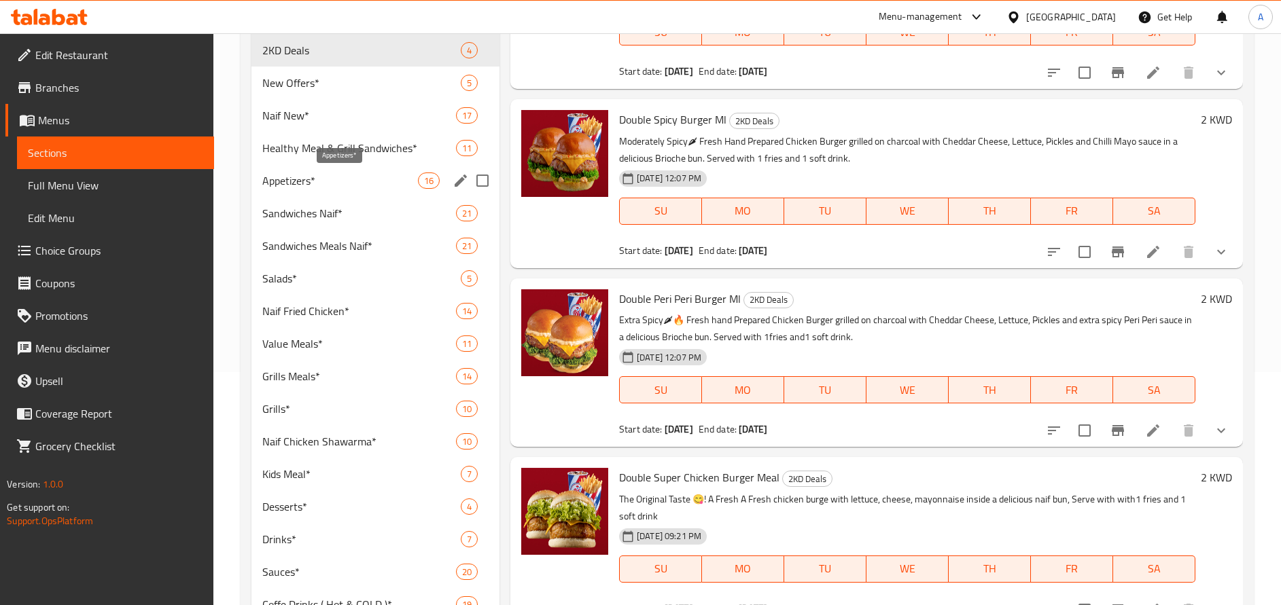
scroll to position [88, 0]
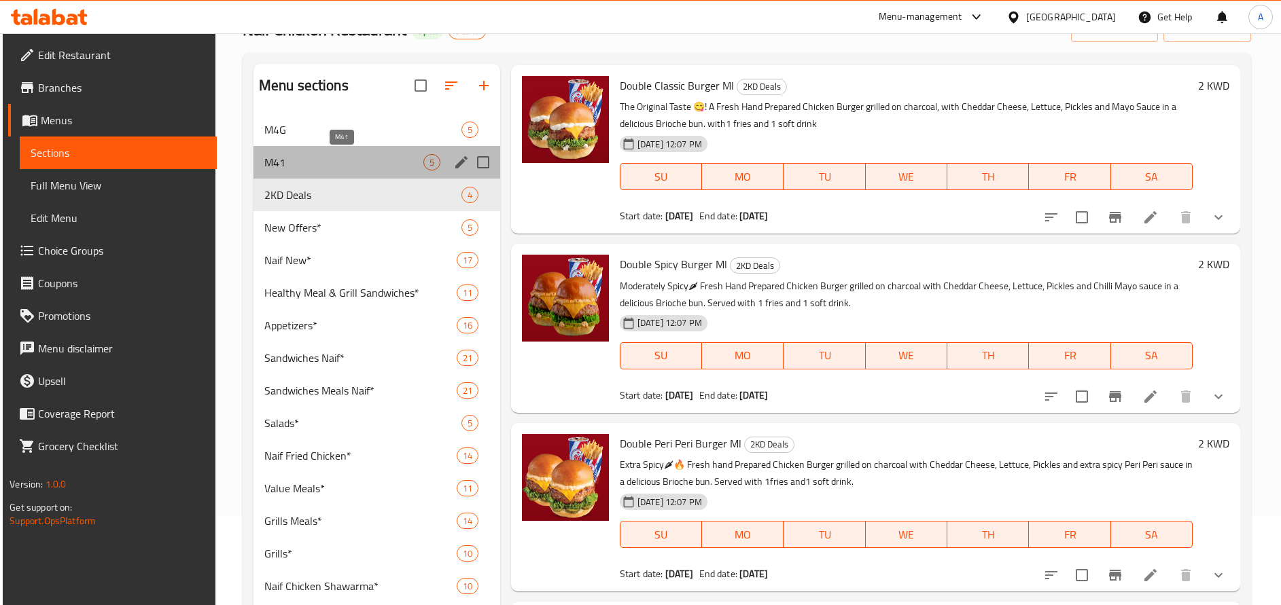
click at [301, 169] on span "M41" at bounding box center [343, 162] width 159 height 16
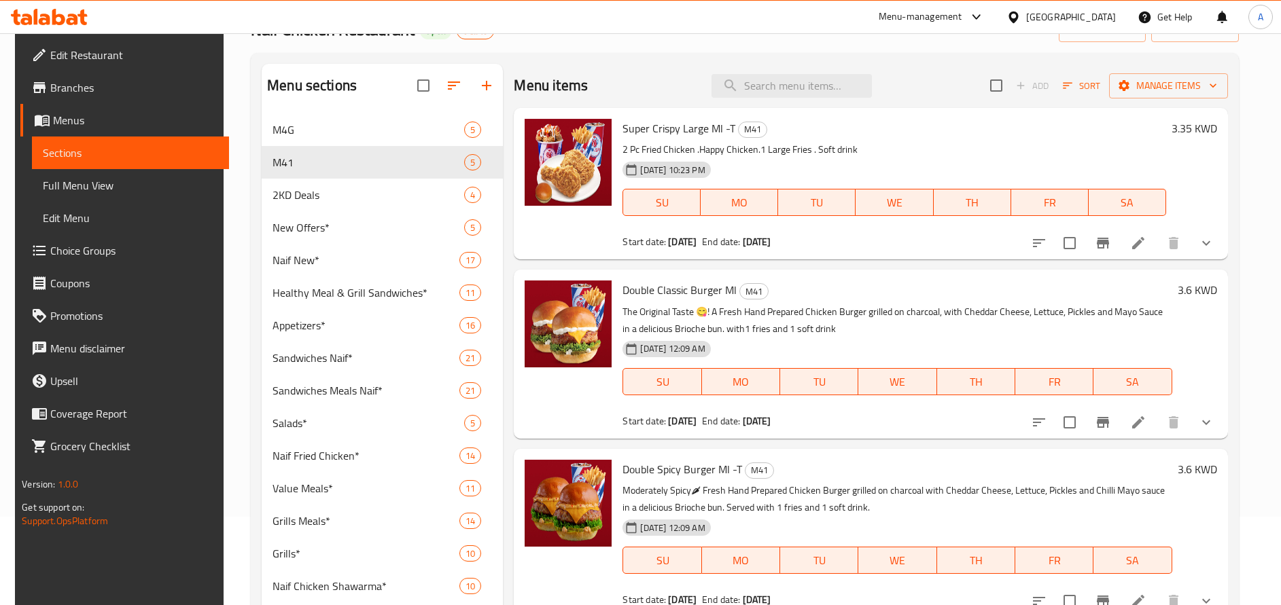
click at [638, 132] on span "Super Crispy Large Ml -T" at bounding box center [678, 128] width 113 height 20
copy h6 "Super Crispy Large Ml -T"
drag, startPoint x: 732, startPoint y: 291, endPoint x: 622, endPoint y: 291, distance: 110.1
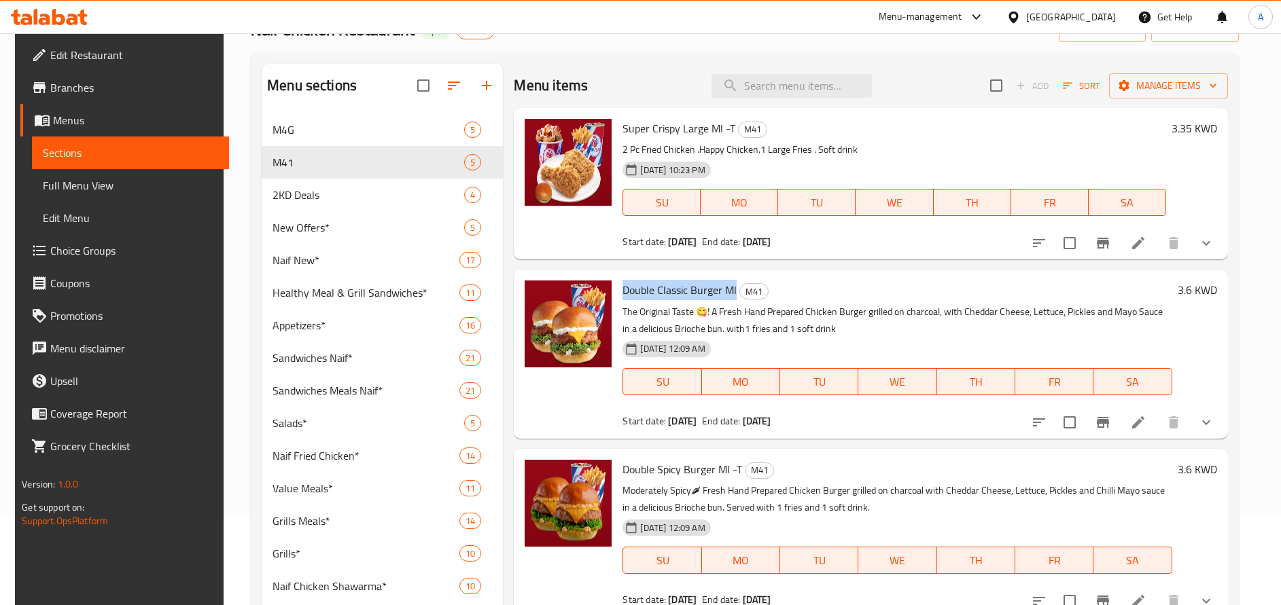
click at [622, 291] on h6 "Double Classic Burger Ml M41" at bounding box center [896, 290] width 549 height 19
copy span "Double Classic [PERSON_NAME]"
drag, startPoint x: 736, startPoint y: 466, endPoint x: 622, endPoint y: 465, distance: 114.2
click at [622, 465] on span "Double Spicy [PERSON_NAME] -T" at bounding box center [682, 469] width 120 height 20
copy span "Double Spicy [PERSON_NAME] -T"
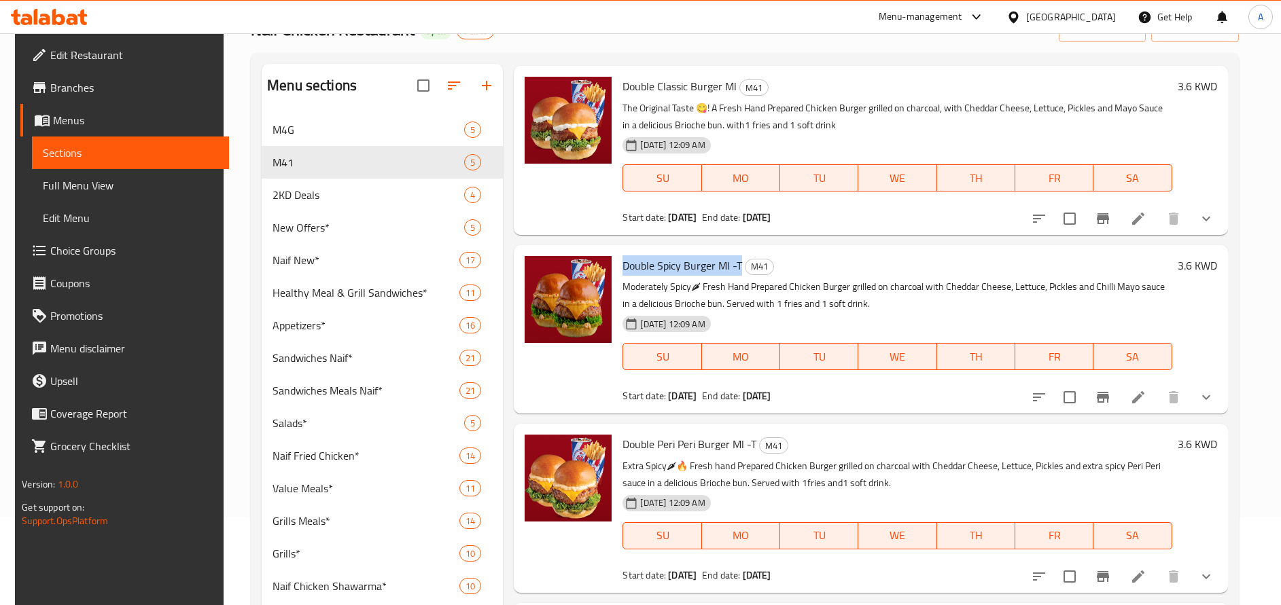
scroll to position [205, 0]
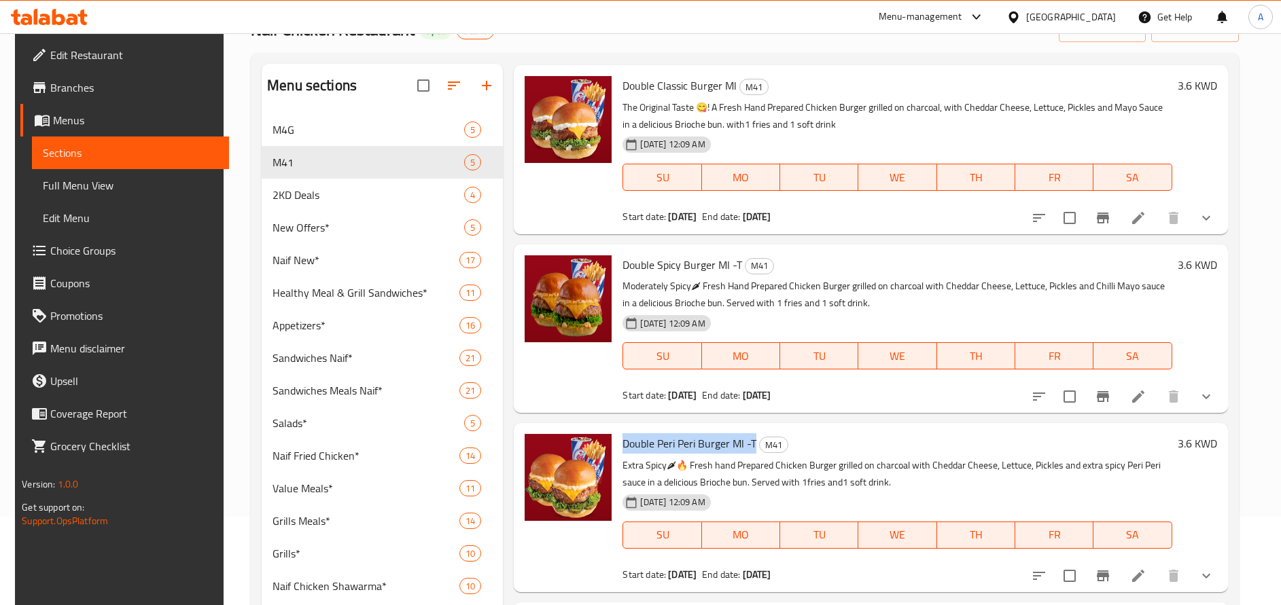
drag, startPoint x: 750, startPoint y: 442, endPoint x: 622, endPoint y: 442, distance: 128.4
click at [622, 442] on span "Double Peri Peri [PERSON_NAME] -T" at bounding box center [689, 444] width 134 height 20
copy span "Double Peri Peri [PERSON_NAME] -T"
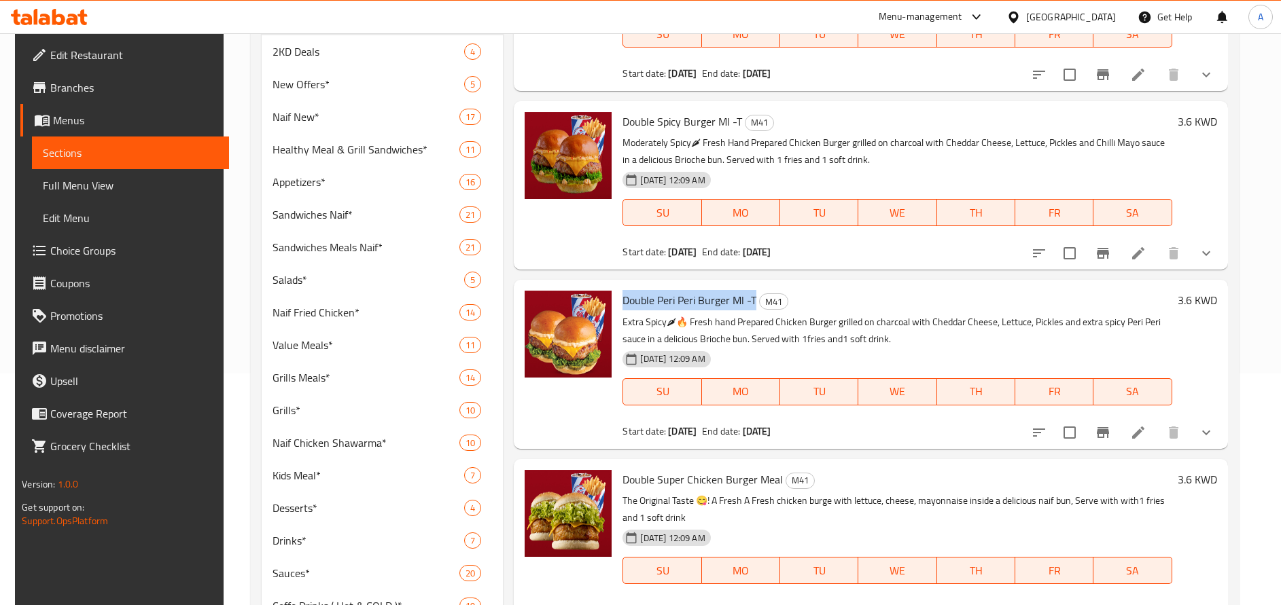
scroll to position [292, 0]
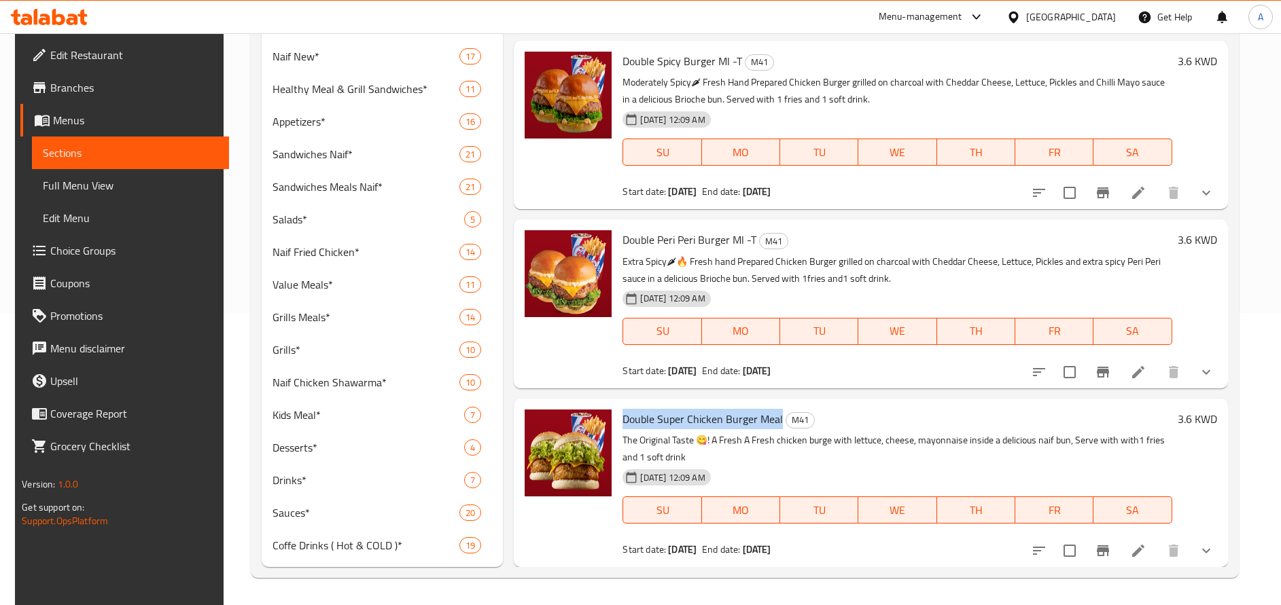
drag, startPoint x: 775, startPoint y: 422, endPoint x: 620, endPoint y: 422, distance: 154.2
click at [622, 422] on span "Double Super Chicken Burger Meal" at bounding box center [702, 419] width 160 height 20
copy span "Double Super Chicken Burger Meal"
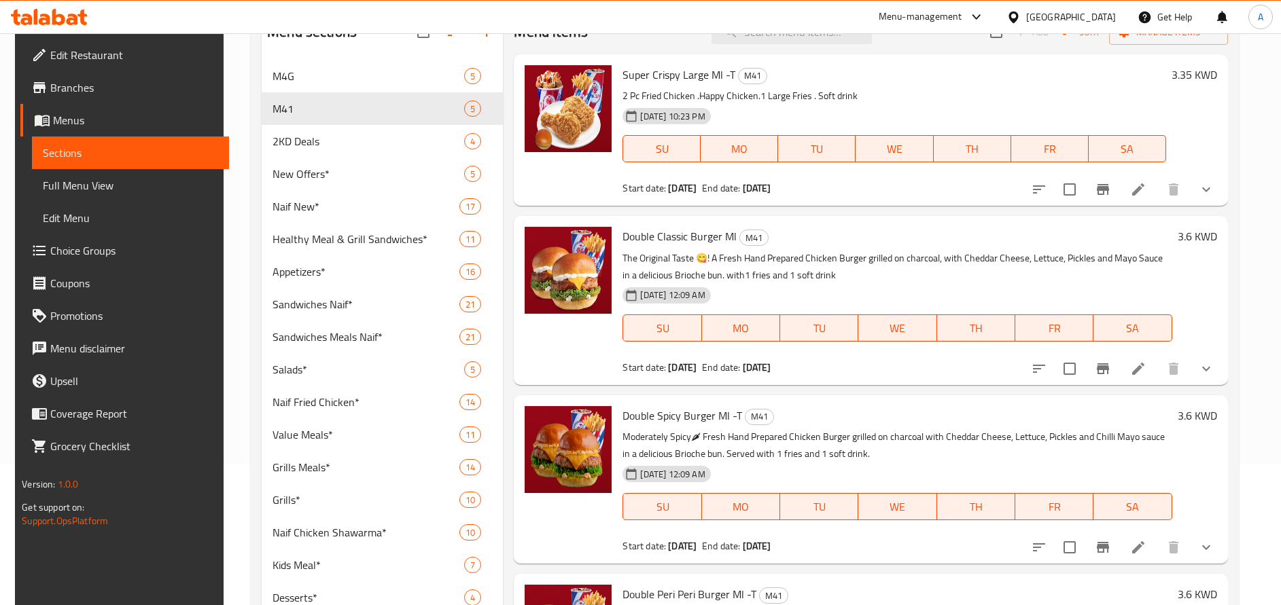
scroll to position [0, 0]
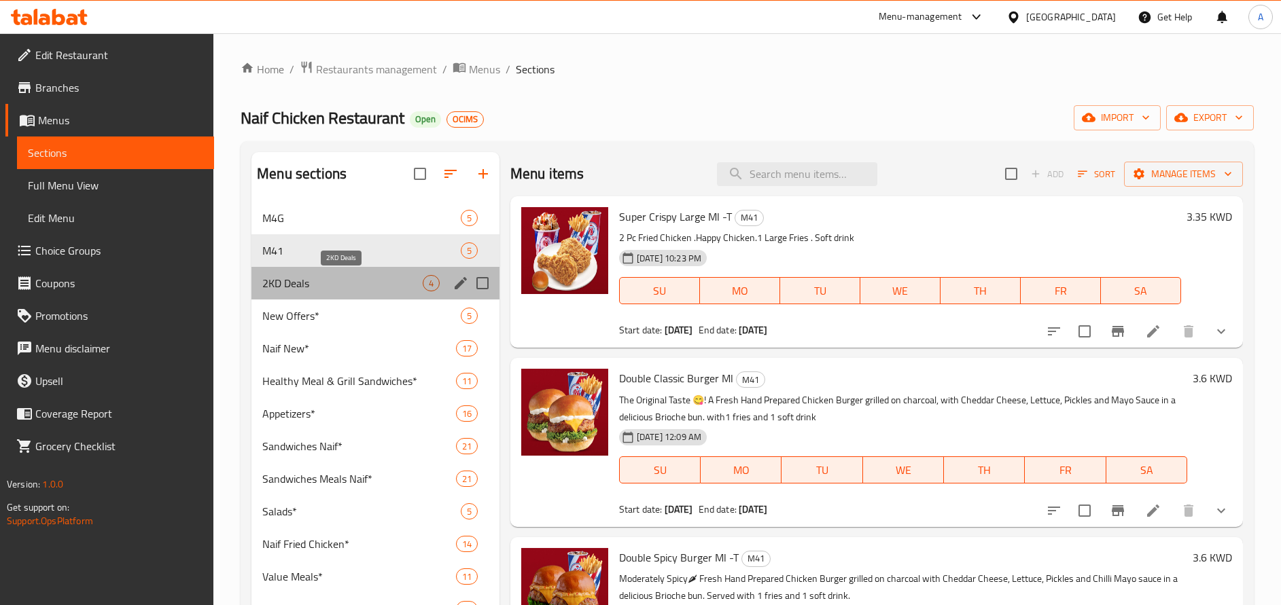
click at [358, 286] on span "2KD Deals" at bounding box center [342, 283] width 160 height 16
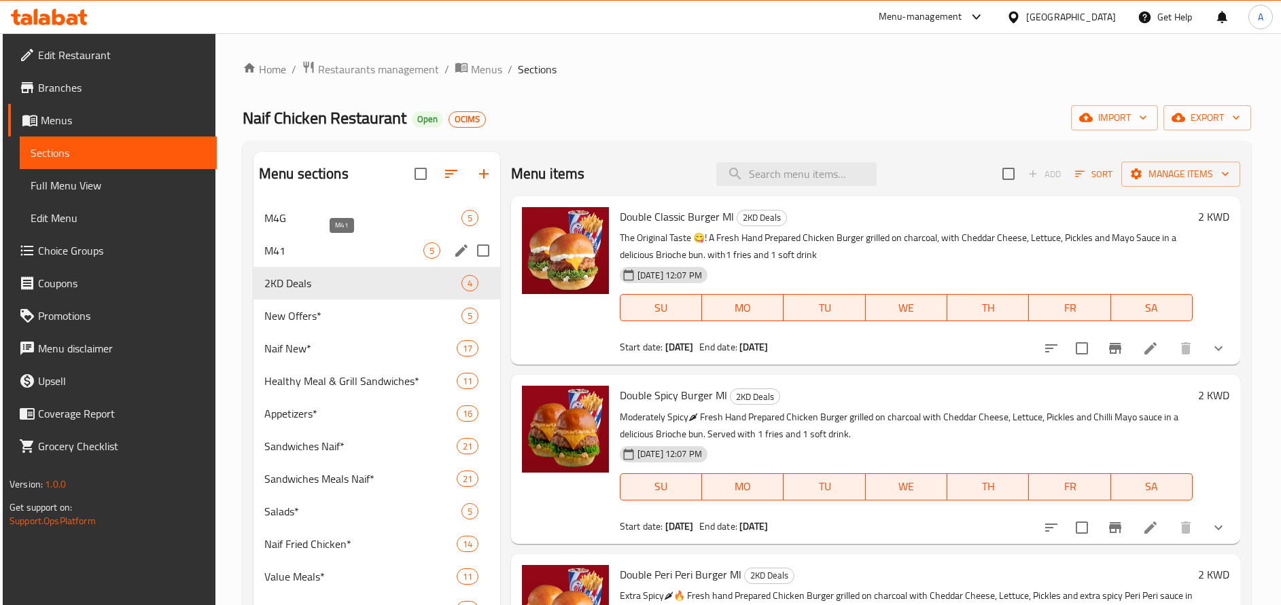
click at [358, 249] on span "M41" at bounding box center [343, 251] width 159 height 16
